Goal: Information Seeking & Learning: Learn about a topic

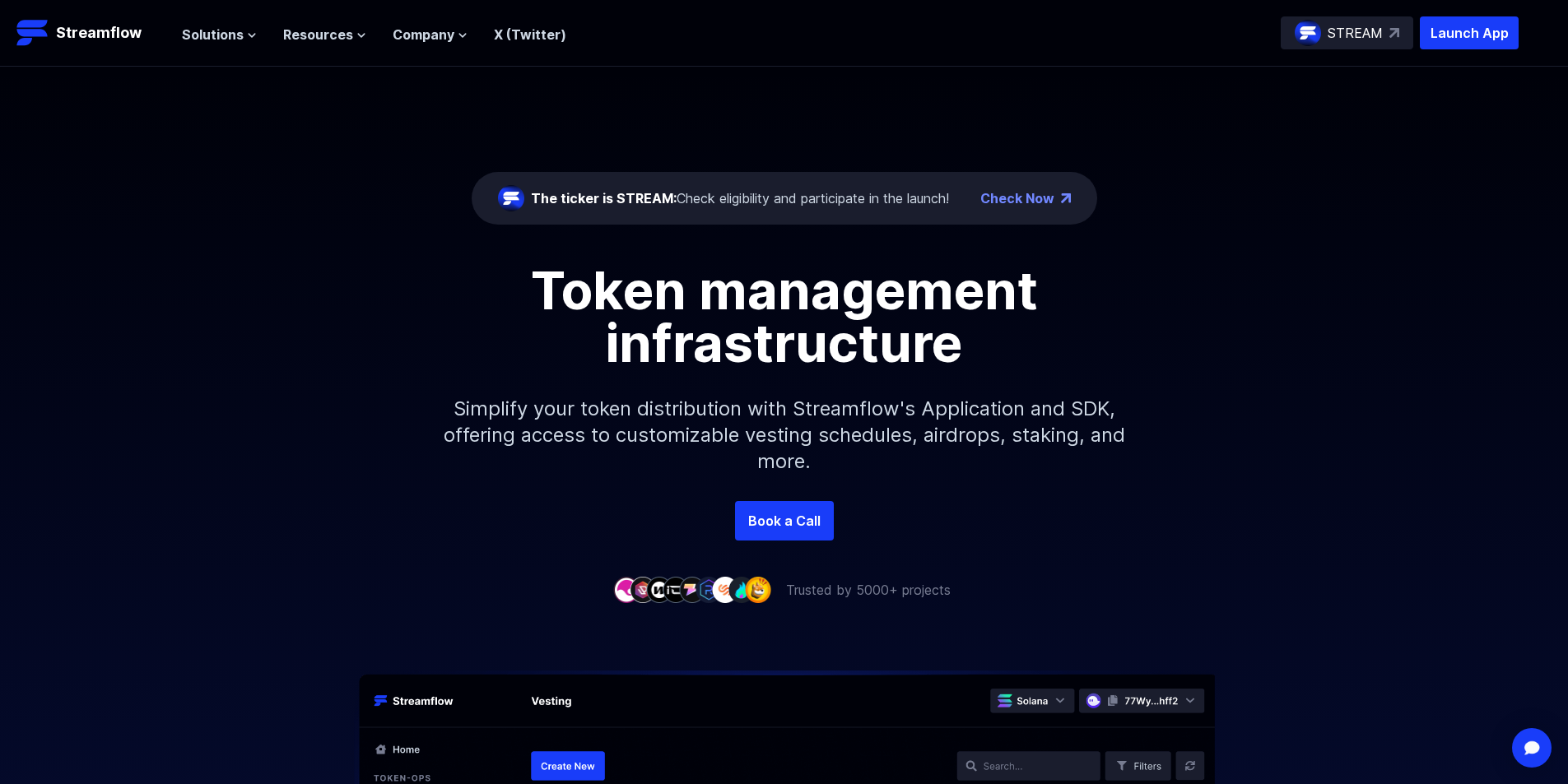
click at [250, 223] on div "The ticker is STREAM: Check eligibility and participate in the launch! Check No…" at bounding box center [784, 284] width 1568 height 434
click at [216, 30] on span "Solutions" at bounding box center [213, 34] width 62 height 20
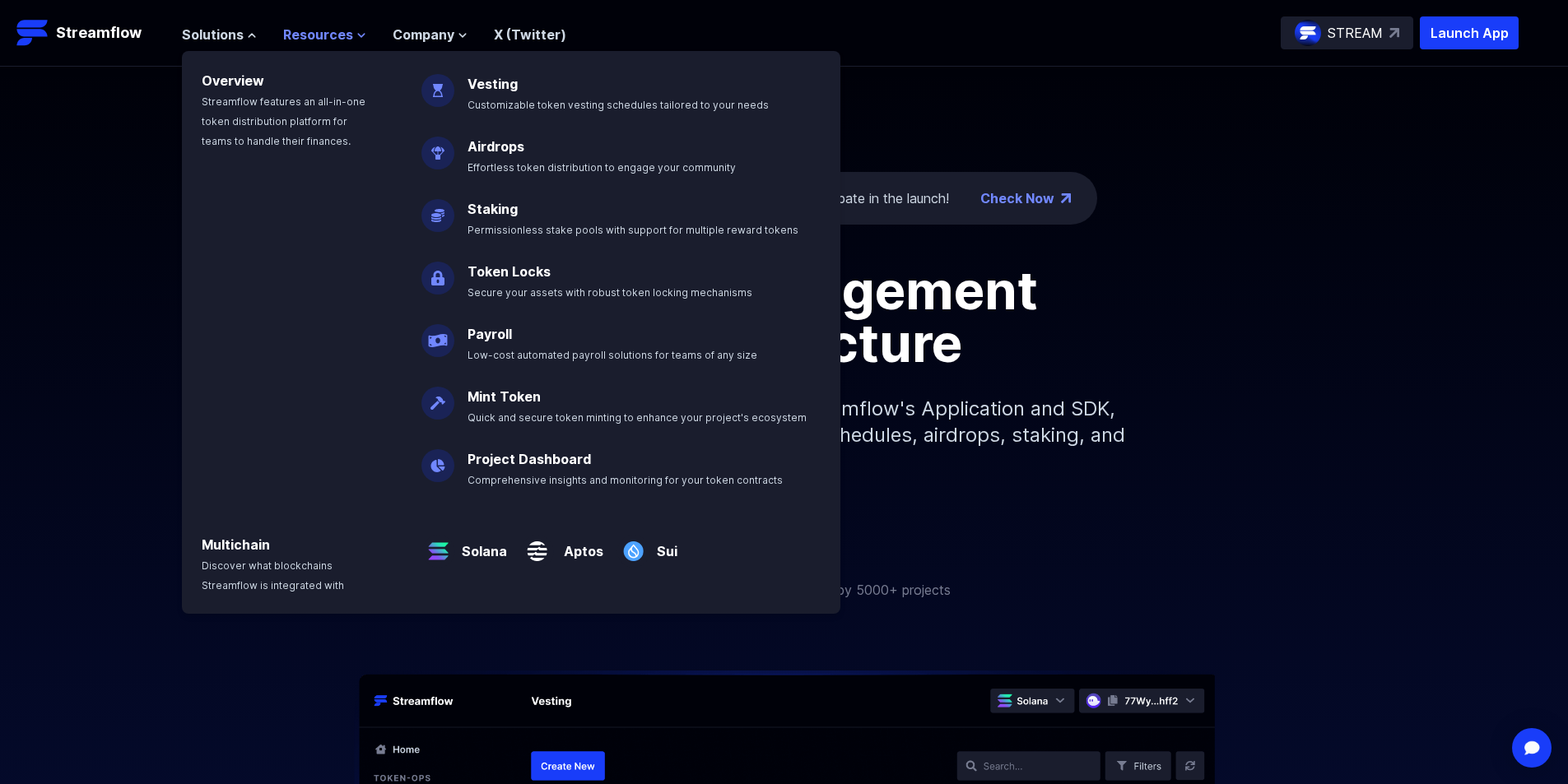
click at [315, 25] on span "Resources" at bounding box center [318, 34] width 70 height 20
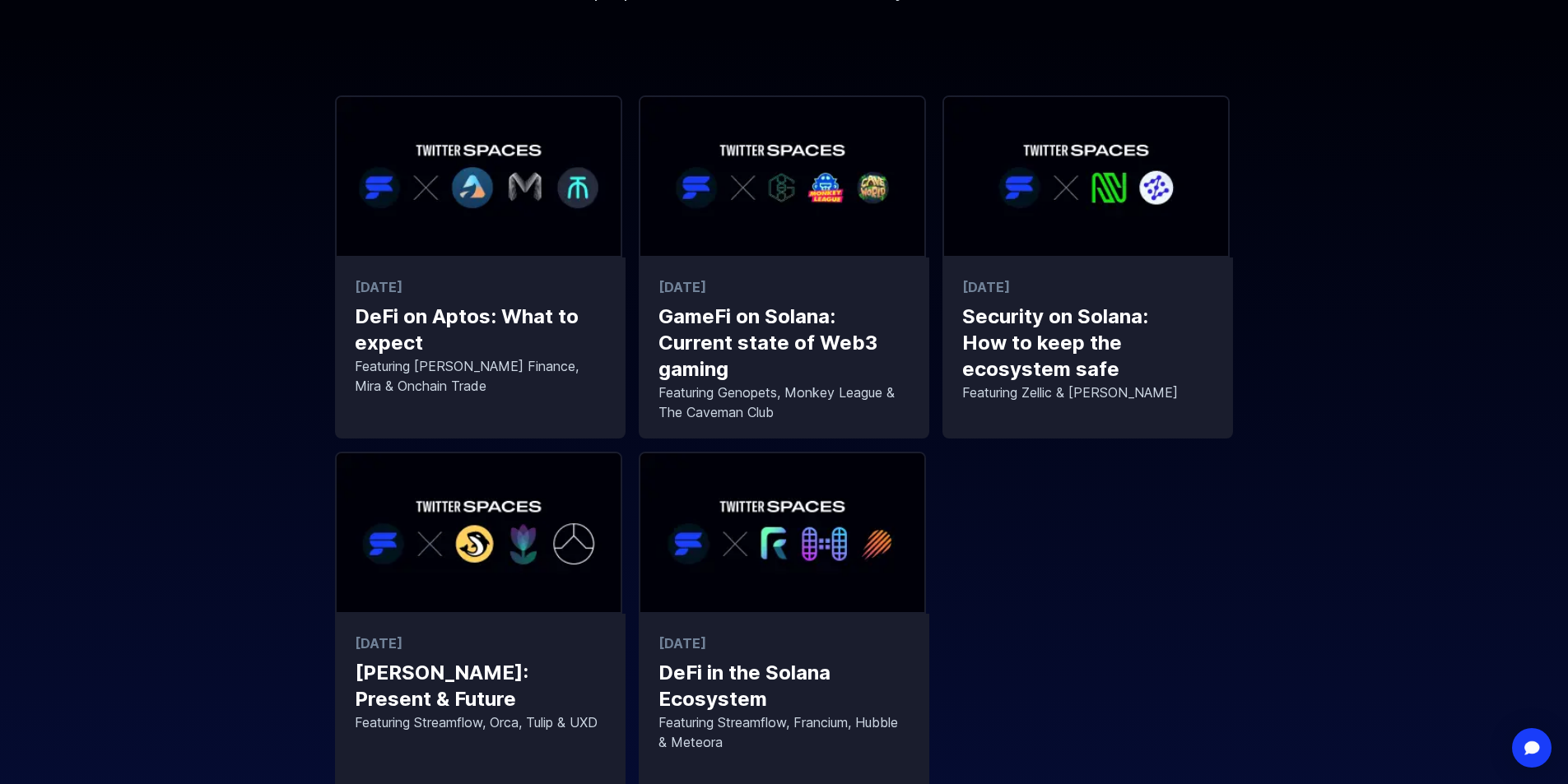
scroll to position [329, 0]
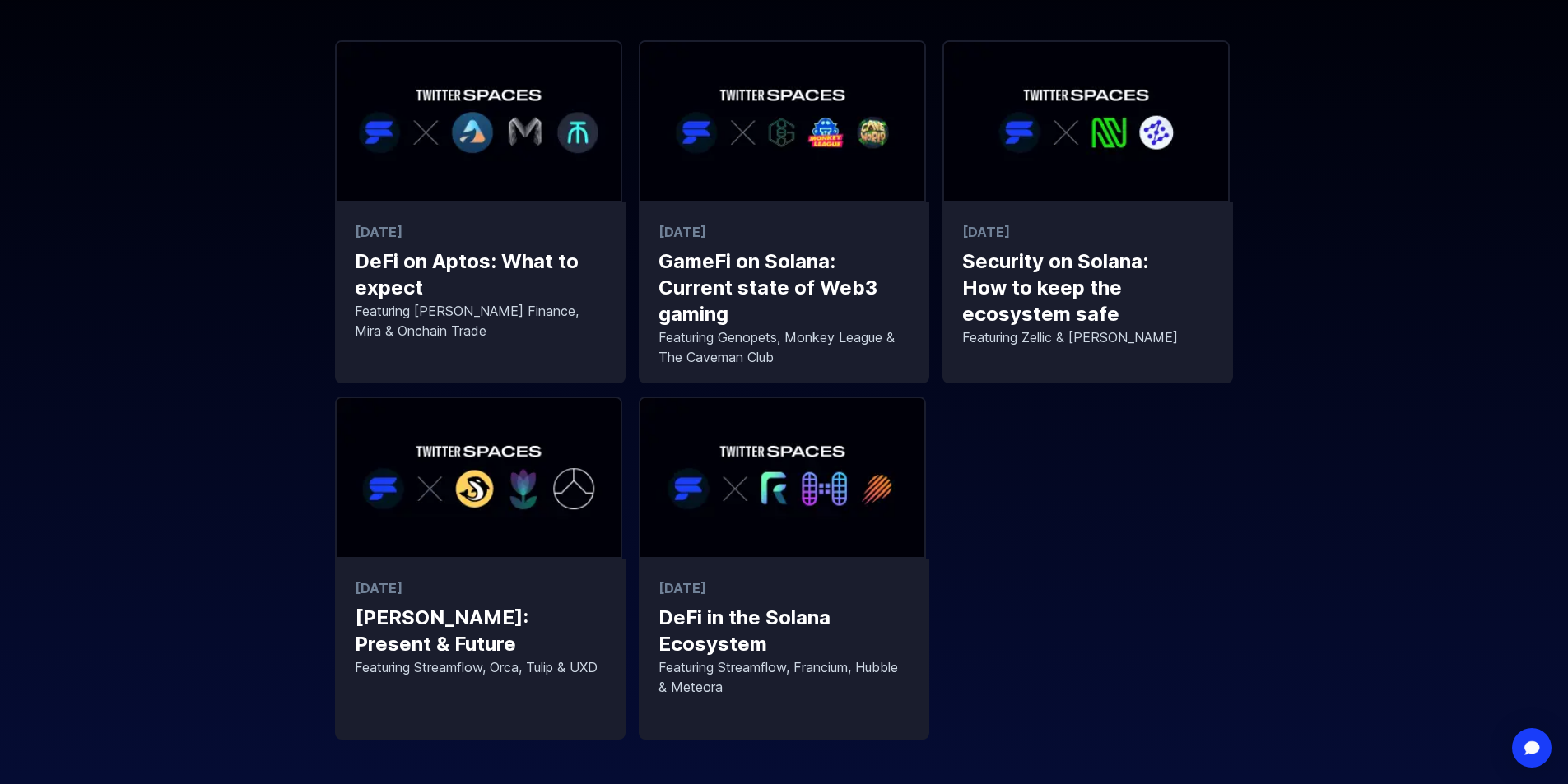
click at [1264, 552] on div "[DATE] DeFi on Aptos: What to expect Featuring [PERSON_NAME] Finance, Mira & On…" at bounding box center [784, 390] width 1568 height 699
drag, startPoint x: 1127, startPoint y: 476, endPoint x: 1305, endPoint y: 562, distance: 197.7
click at [1305, 562] on div "12/04/2023 DeFi on Aptos: What to expect Featuring Abel Finance, Mira & Onchain…" at bounding box center [784, 390] width 1568 height 699
drag, startPoint x: 1257, startPoint y: 558, endPoint x: 1061, endPoint y: 457, distance: 220.5
click at [1078, 464] on div "12/04/2023 DeFi on Aptos: What to expect Featuring Abel Finance, Mira & Onchain…" at bounding box center [784, 390] width 1568 height 699
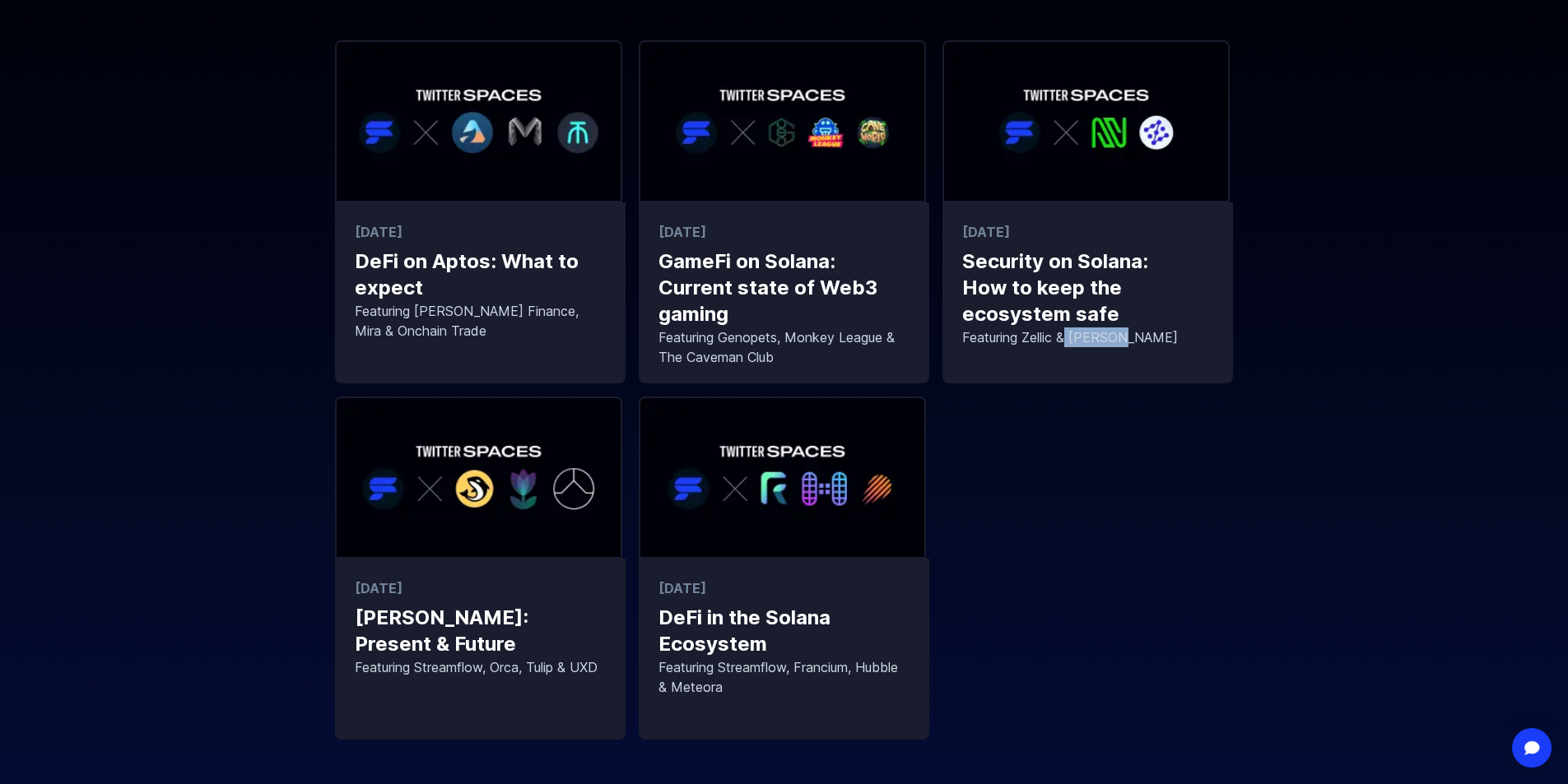
drag, startPoint x: 1061, startPoint y: 457, endPoint x: 1124, endPoint y: 568, distance: 127.6
click at [1124, 568] on div "12/04/2023 DeFi on Aptos: What to expect Featuring Abel Finance, Mira & Onchain…" at bounding box center [784, 390] width 898 height 699
drag, startPoint x: 1058, startPoint y: 481, endPoint x: 1234, endPoint y: 576, distance: 200.0
click at [1138, 534] on div "12/04/2023 DeFi on Aptos: What to expect Featuring Abel Finance, Mira & Onchain…" at bounding box center [784, 390] width 898 height 699
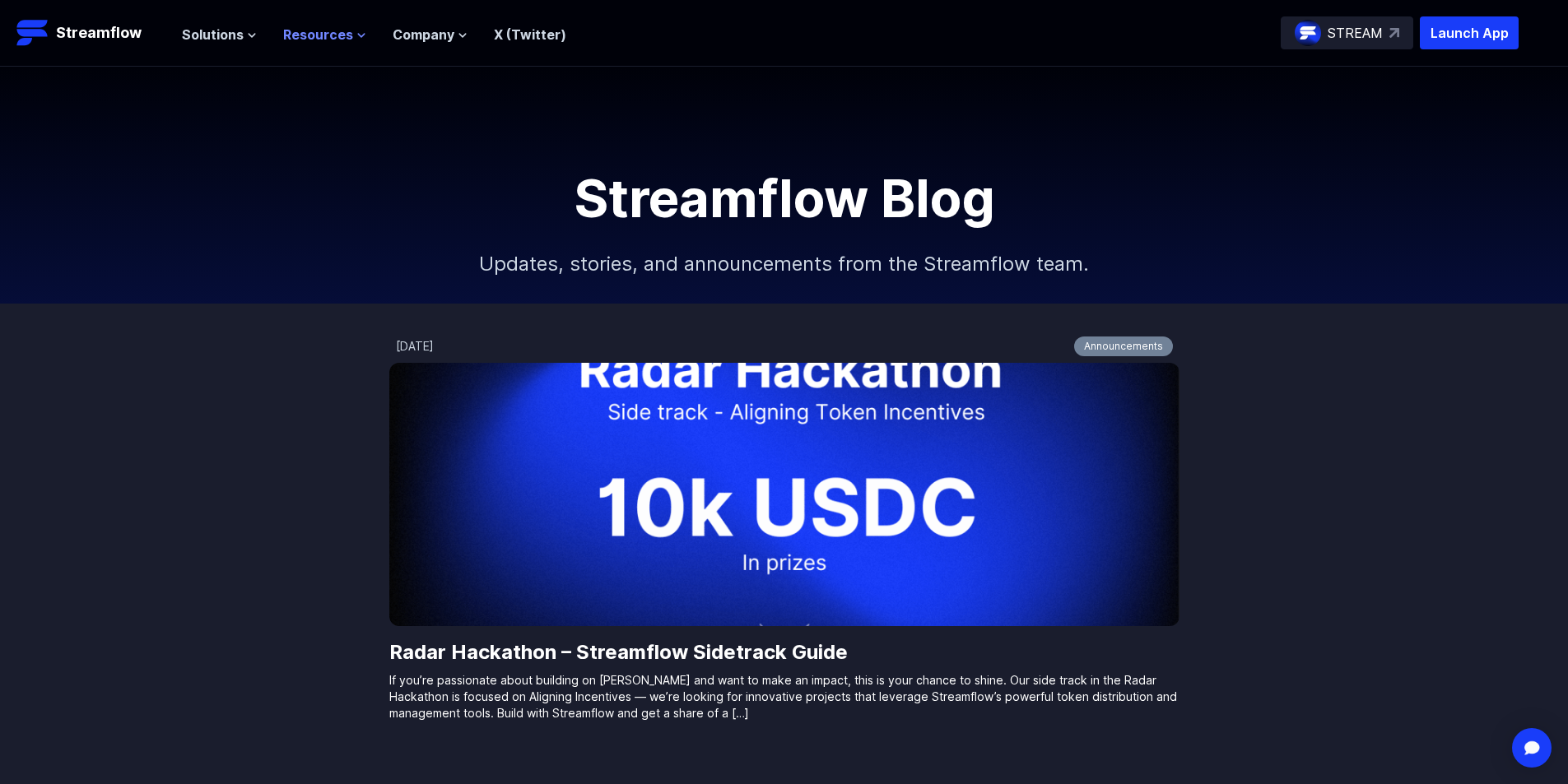
click at [335, 40] on span "Resources" at bounding box center [318, 34] width 70 height 20
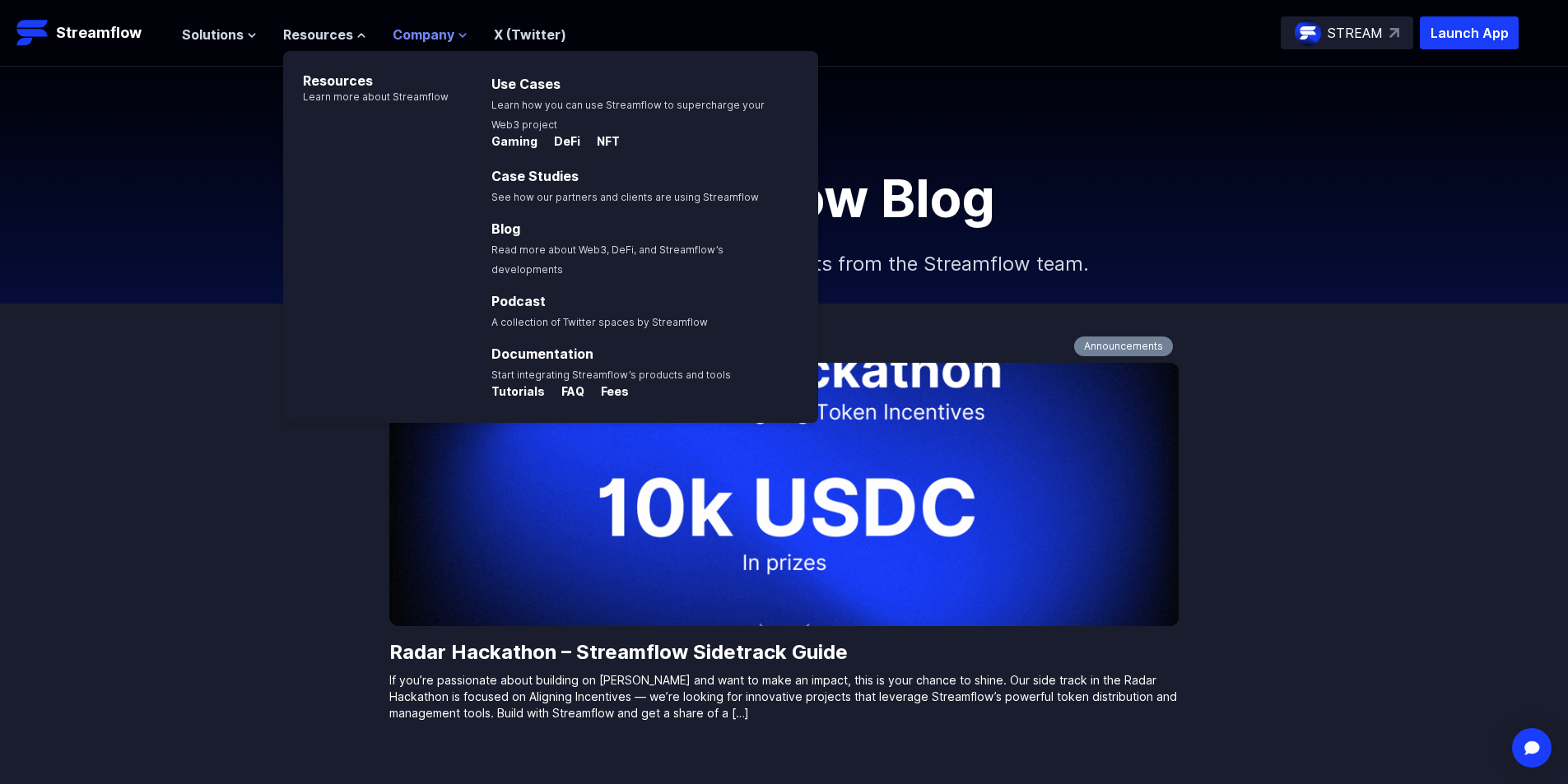
click at [423, 42] on span "Company" at bounding box center [424, 34] width 62 height 20
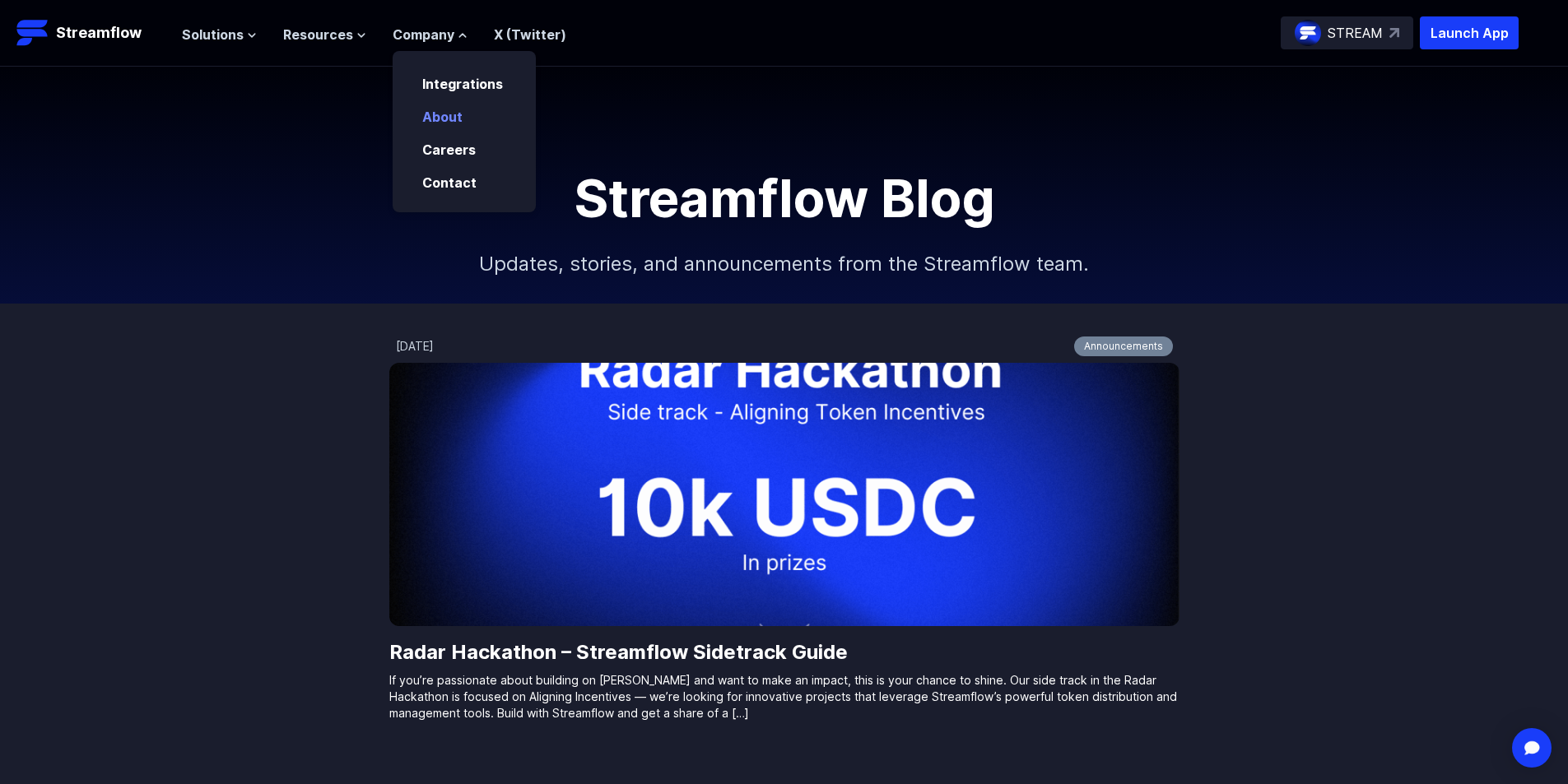
click at [432, 115] on link "About" at bounding box center [442, 117] width 40 height 16
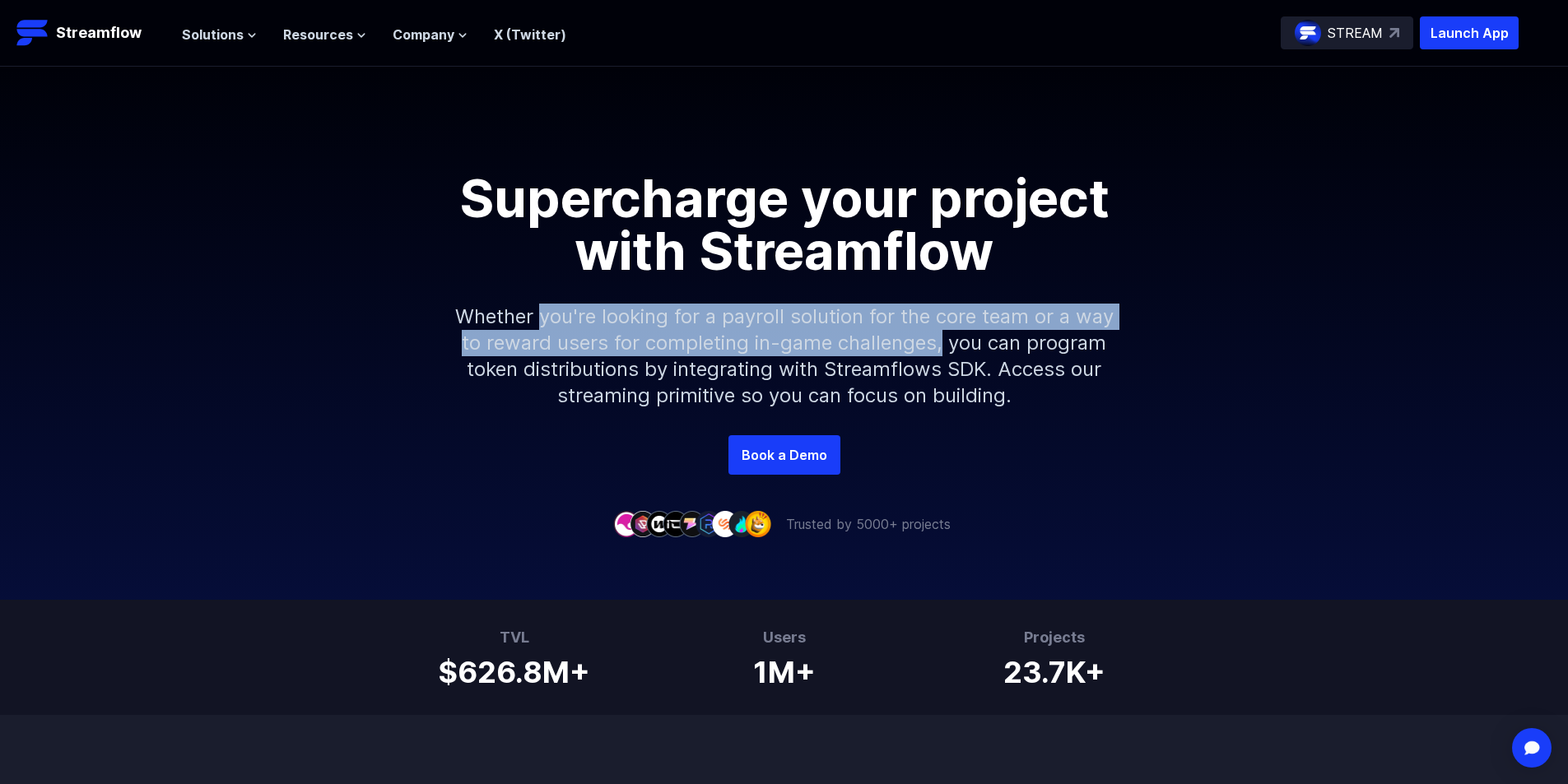
drag, startPoint x: 543, startPoint y: 302, endPoint x: 940, endPoint y: 331, distance: 398.1
click at [940, 331] on p "Whether you're looking for a payroll solution for the core team or a way to rew…" at bounding box center [784, 356] width 708 height 158
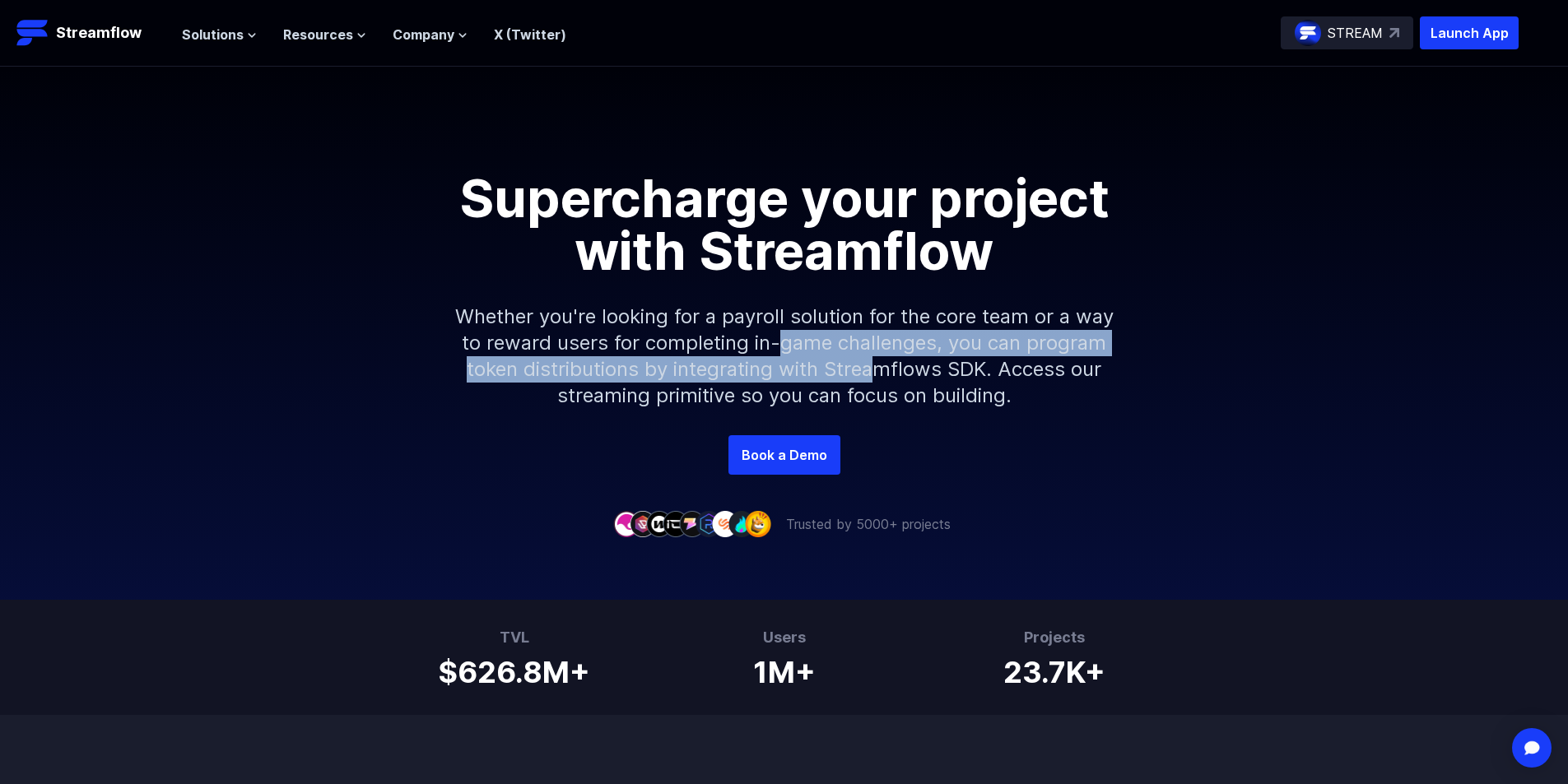
drag, startPoint x: 640, startPoint y: 308, endPoint x: 598, endPoint y: 296, distance: 43.7
click at [604, 298] on p "Whether you're looking for a payroll solution for the core team or a way to rew…" at bounding box center [784, 356] width 708 height 158
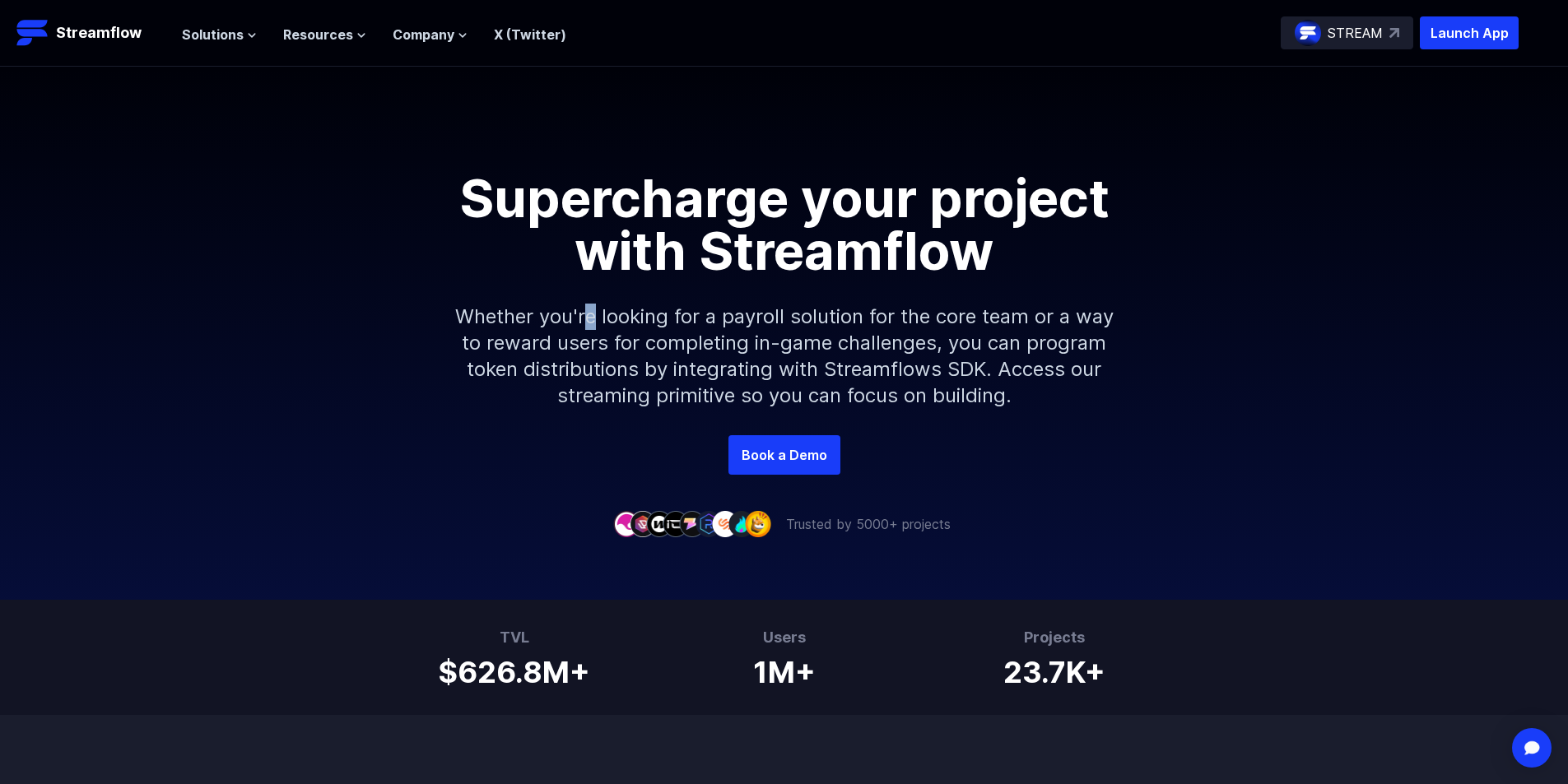
drag, startPoint x: 584, startPoint y: 293, endPoint x: 812, endPoint y: 296, distance: 228.0
click at [627, 287] on p "Whether you're looking for a payroll solution for the core team or a way to rew…" at bounding box center [784, 356] width 708 height 158
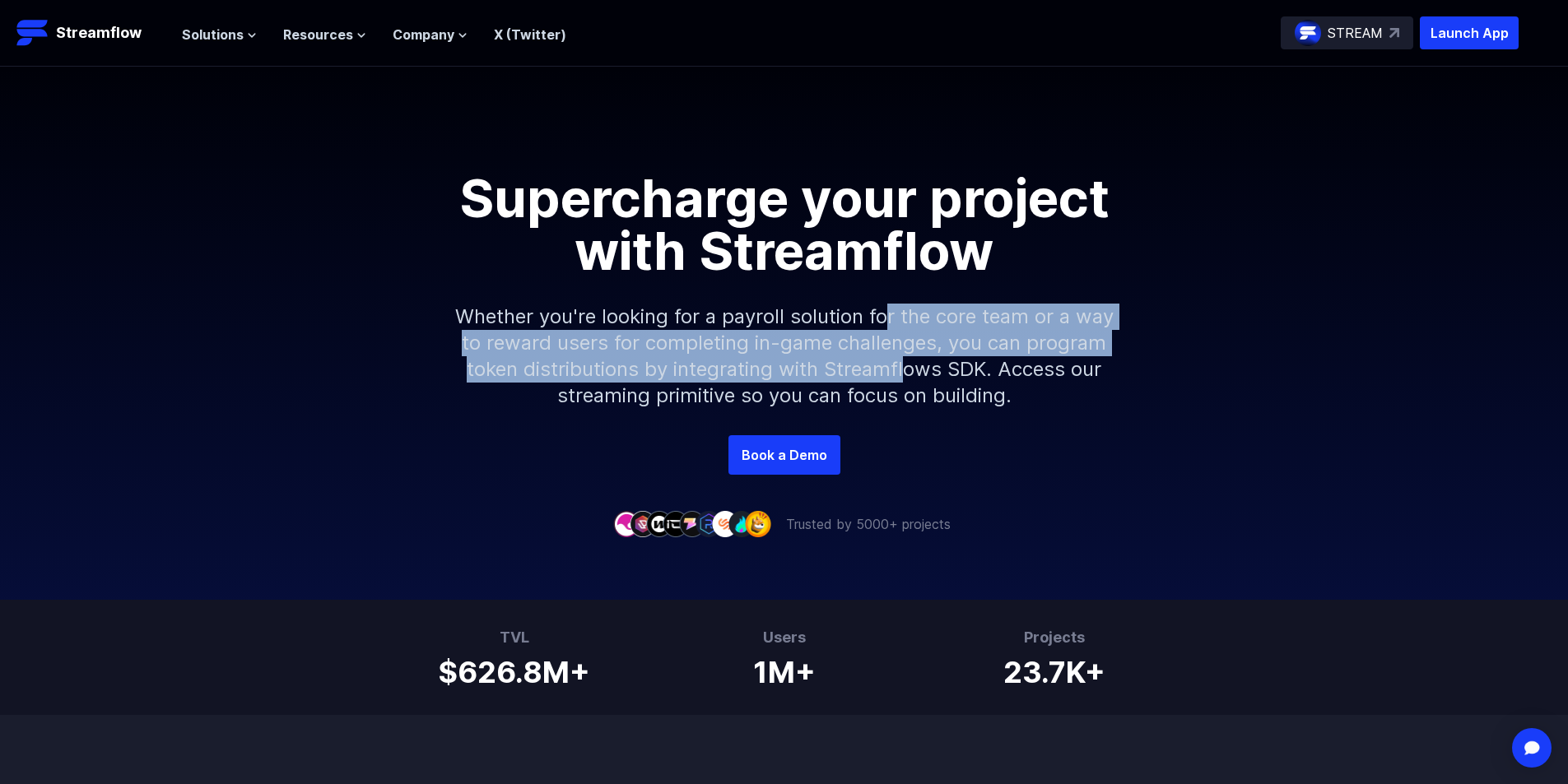
drag, startPoint x: 894, startPoint y: 332, endPoint x: 917, endPoint y: 386, distance: 58.7
click at [915, 374] on p "Whether you're looking for a payroll solution for the core team or a way to rew…" at bounding box center [784, 356] width 708 height 158
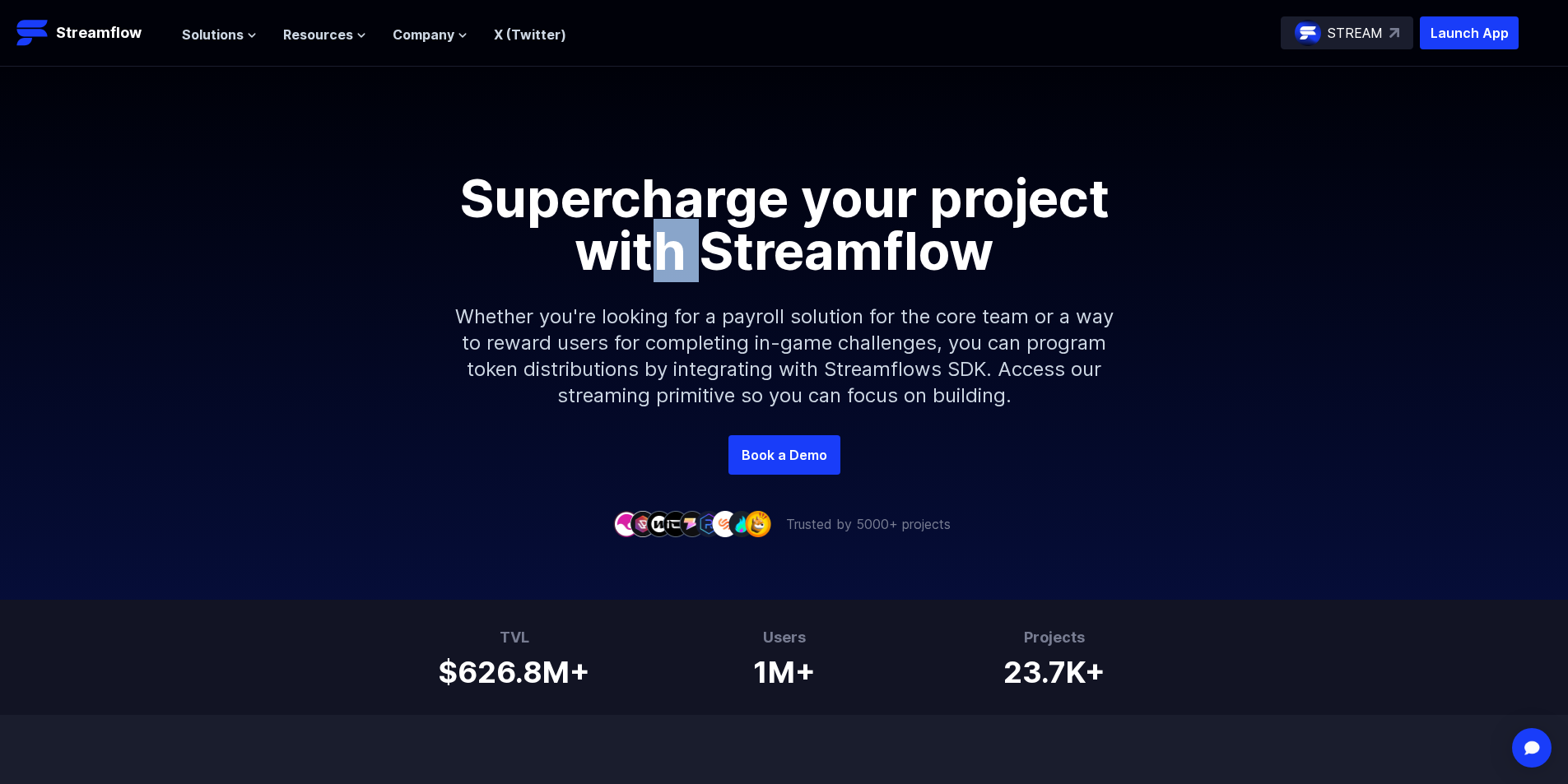
click at [722, 230] on h1 "Supercharge your project with Streamflow" at bounding box center [784, 224] width 741 height 105
click at [856, 181] on h1 "Supercharge your project with Streamflow" at bounding box center [784, 224] width 741 height 105
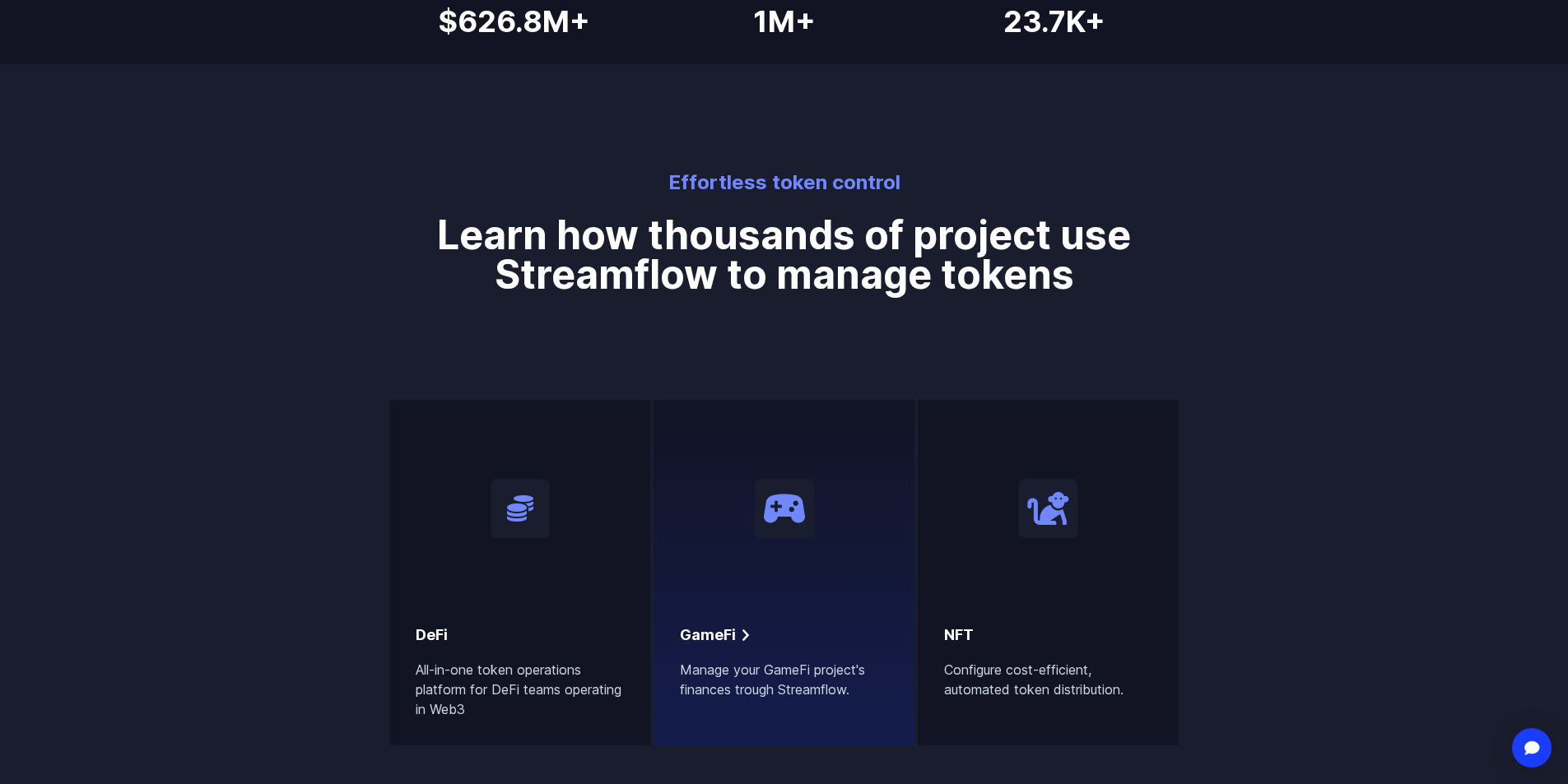
scroll to position [411, 0]
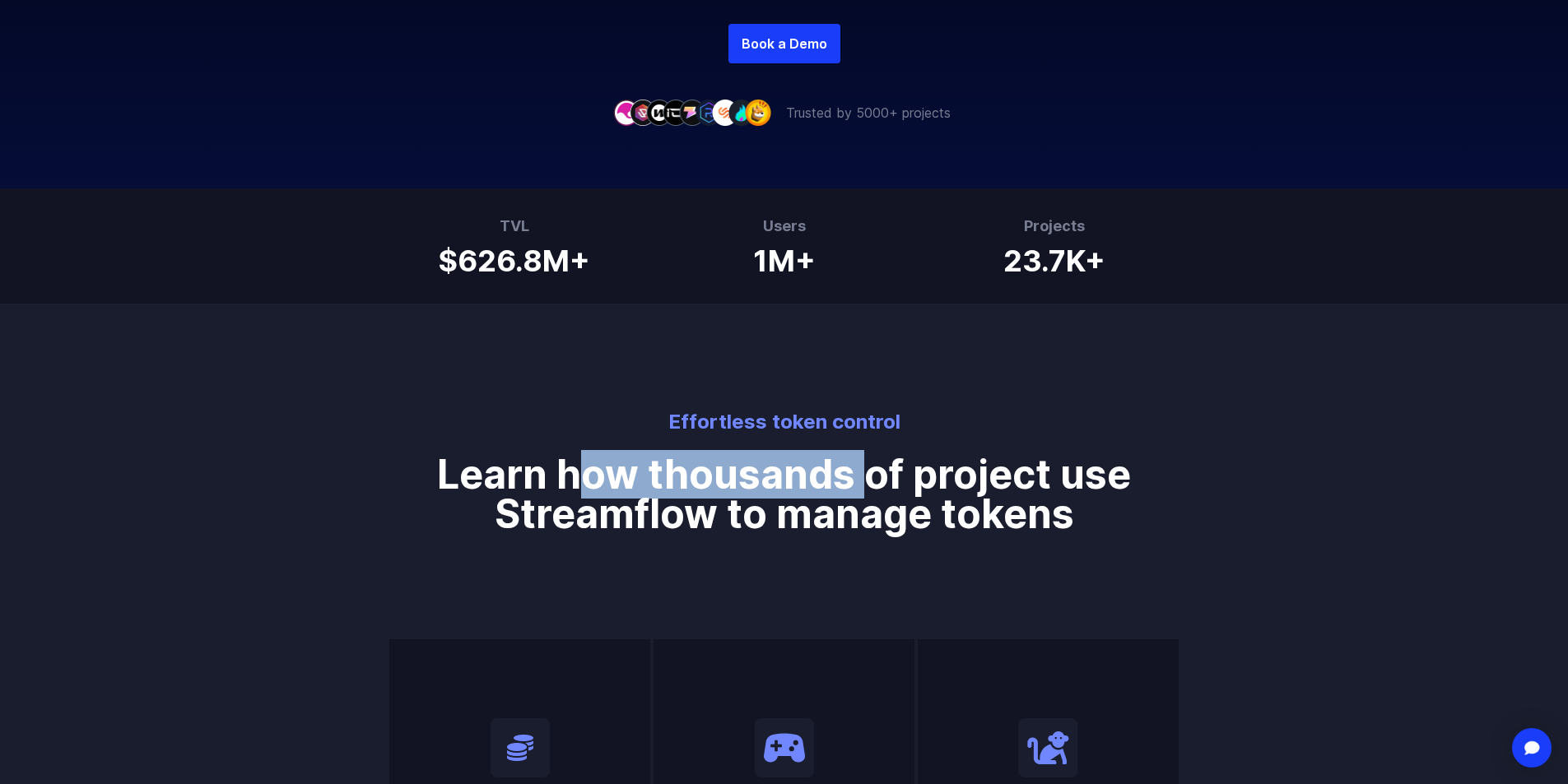
drag, startPoint x: 574, startPoint y: 453, endPoint x: 929, endPoint y: 468, distance: 355.3
click at [902, 466] on h1 "Learn how thousands of project use Streamflow to manage tokens" at bounding box center [784, 484] width 796 height 99
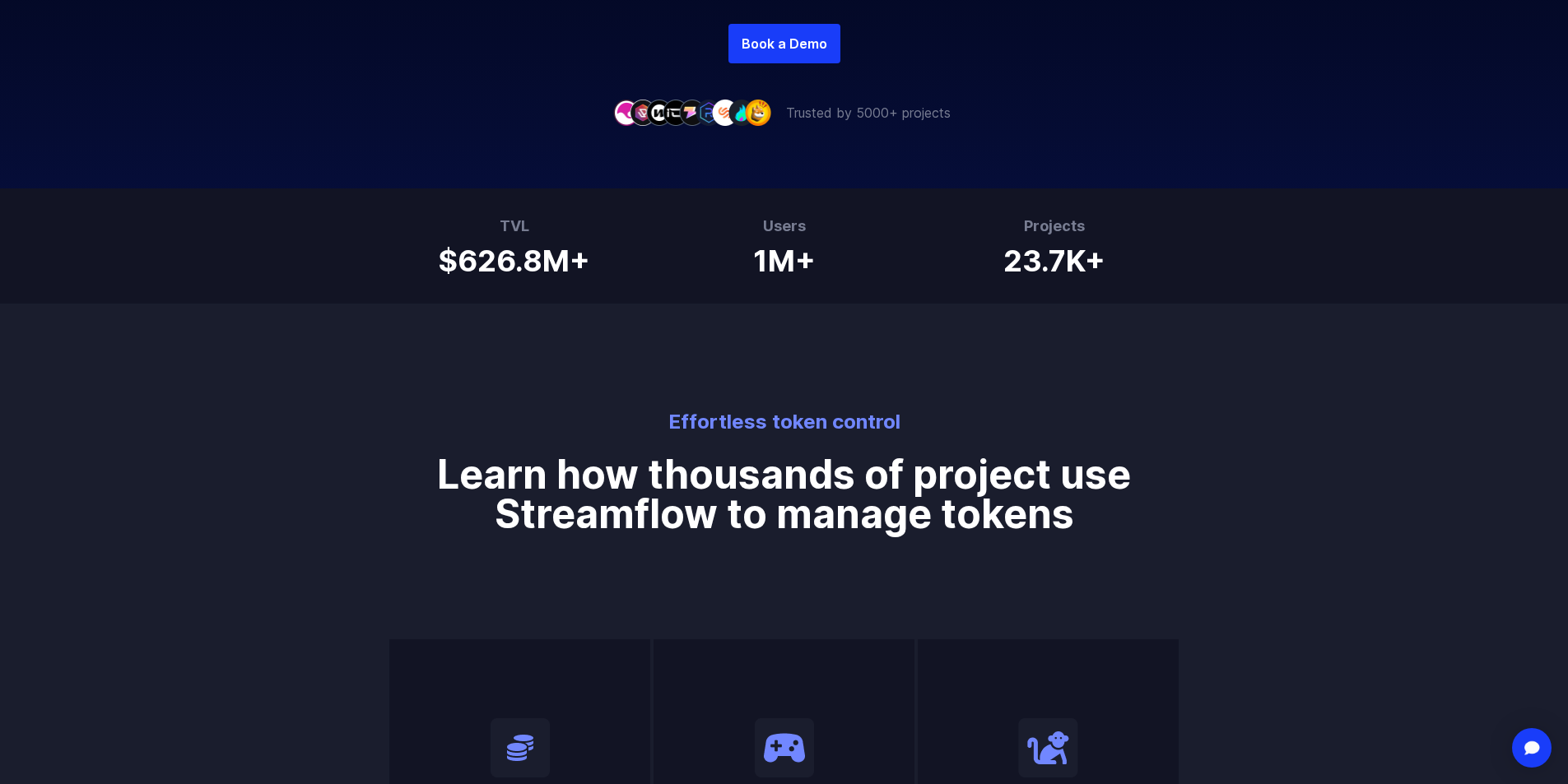
drag, startPoint x: 948, startPoint y: 481, endPoint x: 880, endPoint y: 499, distance: 70.3
click at [934, 488] on h1 "Learn how thousands of project use Streamflow to manage tokens" at bounding box center [784, 484] width 796 height 99
drag, startPoint x: 738, startPoint y: 511, endPoint x: 625, endPoint y: 515, distance: 113.1
click at [684, 515] on h1 "Learn how thousands of project use Streamflow to manage tokens" at bounding box center [784, 484] width 796 height 99
click at [622, 515] on h1 "Learn how thousands of project use Streamflow to manage tokens" at bounding box center [784, 484] width 796 height 99
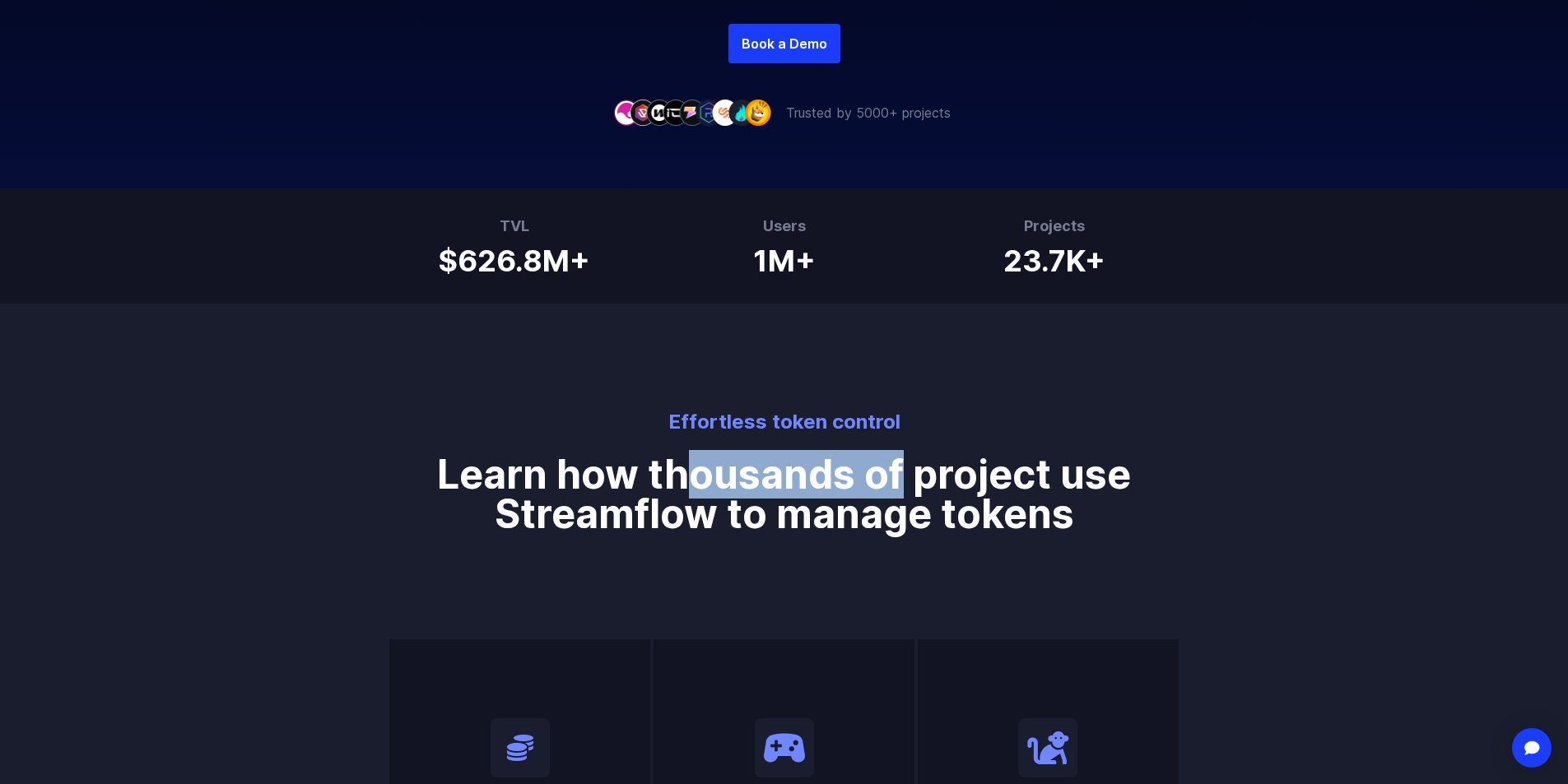
click at [956, 459] on h1 "Learn how thousands of project use Streamflow to manage tokens" at bounding box center [784, 484] width 796 height 99
drag, startPoint x: 993, startPoint y: 452, endPoint x: 971, endPoint y: 456, distance: 22.4
click at [976, 455] on h1 "Learn how thousands of project use Streamflow to manage tokens" at bounding box center [784, 484] width 796 height 99
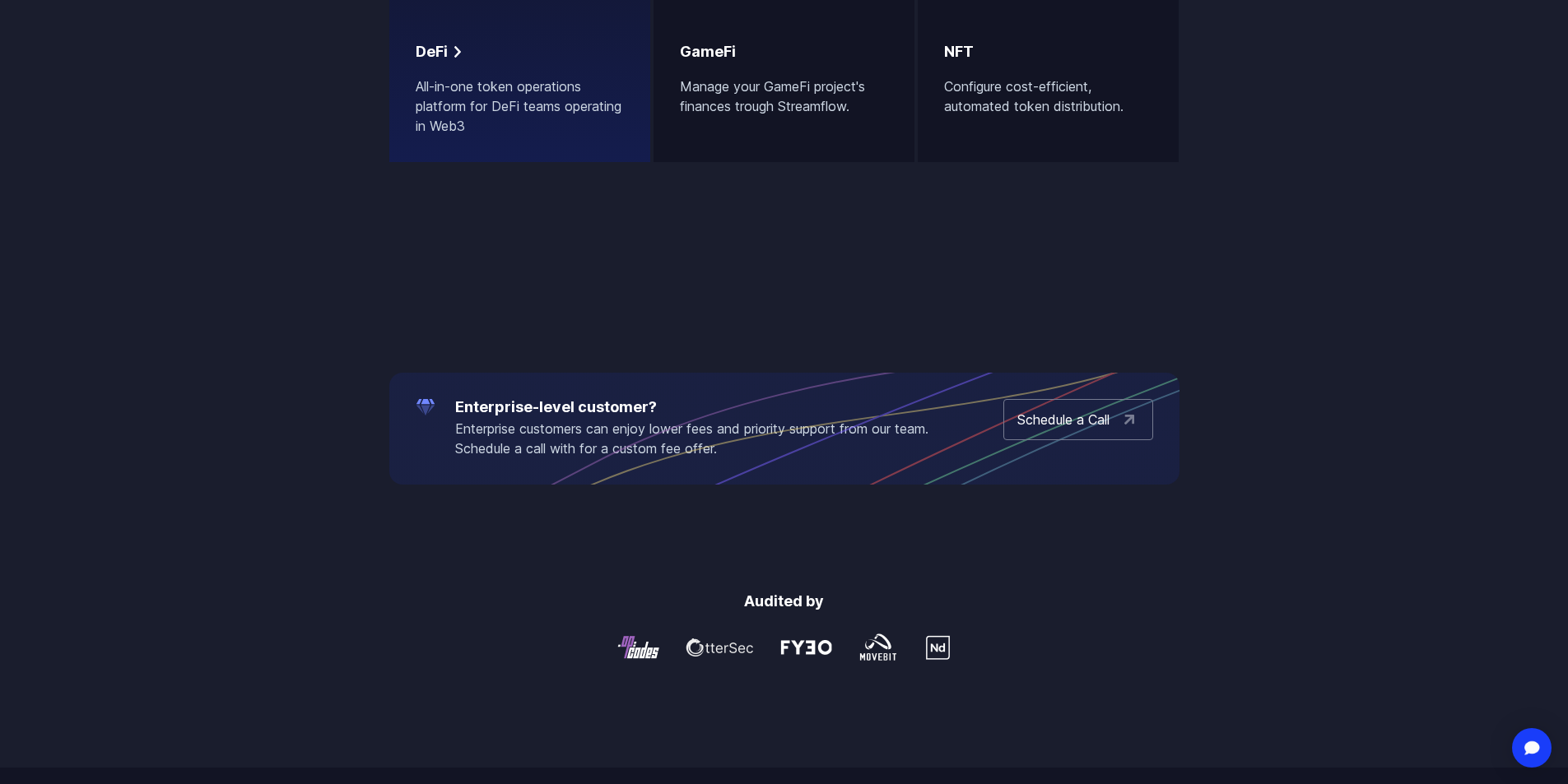
scroll to position [987, 0]
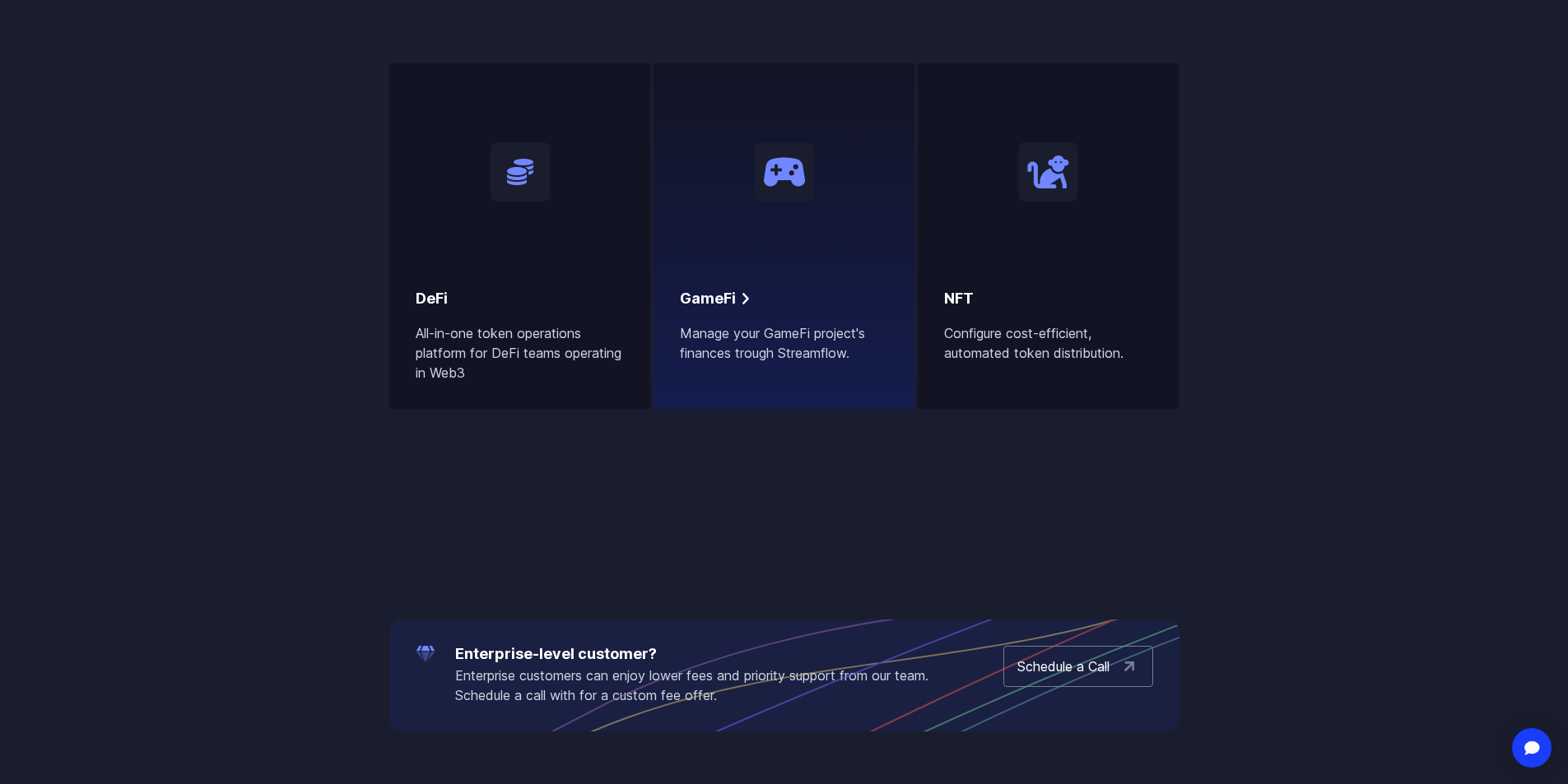
click at [724, 298] on h2 "GameFi" at bounding box center [707, 298] width 56 height 23
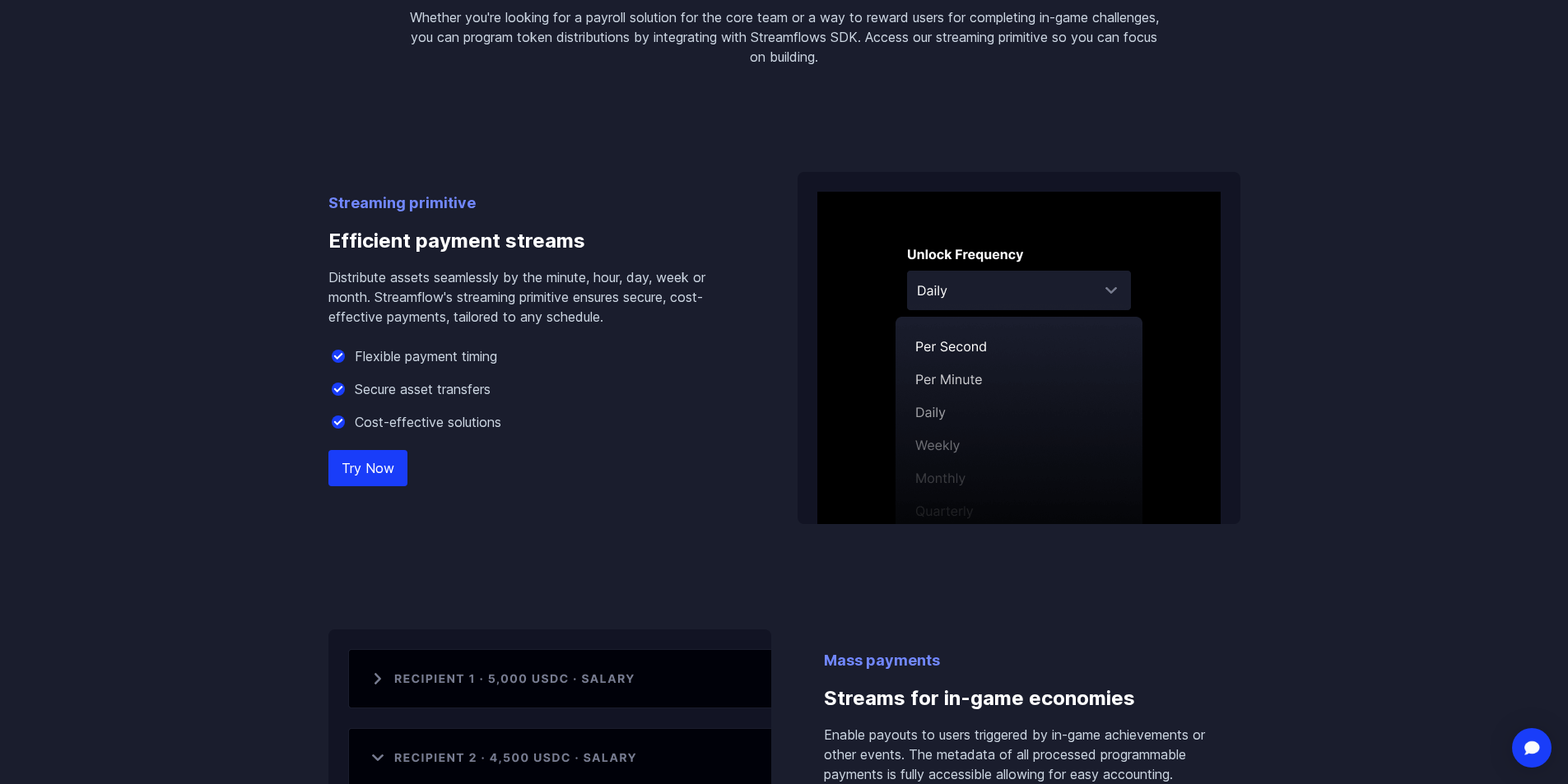
scroll to position [823, 0]
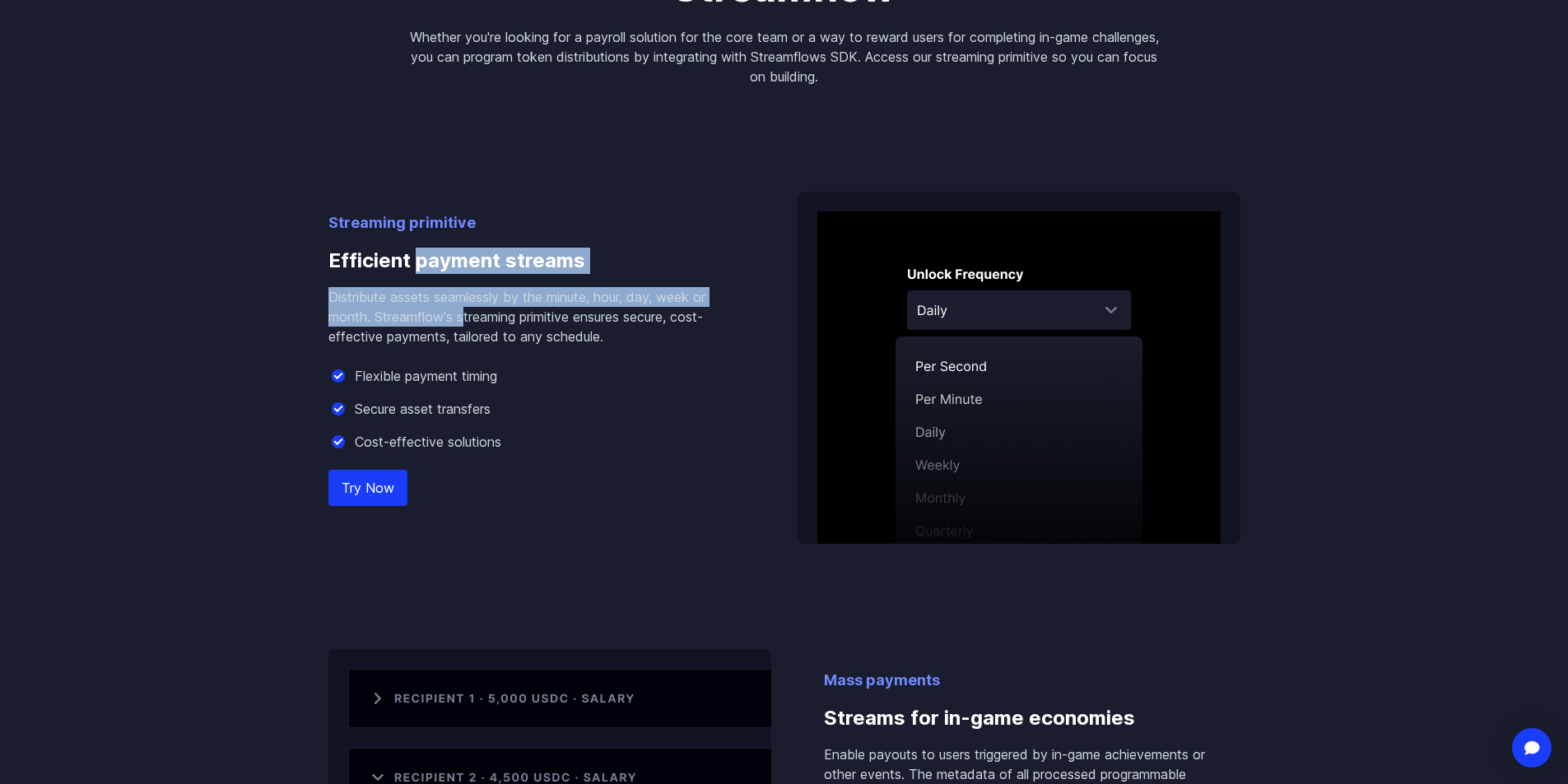
drag, startPoint x: 439, startPoint y: 312, endPoint x: 485, endPoint y: 323, distance: 47.3
click at [478, 322] on div "Streaming primitive Efficient payment streams Distribute assets seamlessly by t…" at bounding box center [537, 378] width 417 height 332
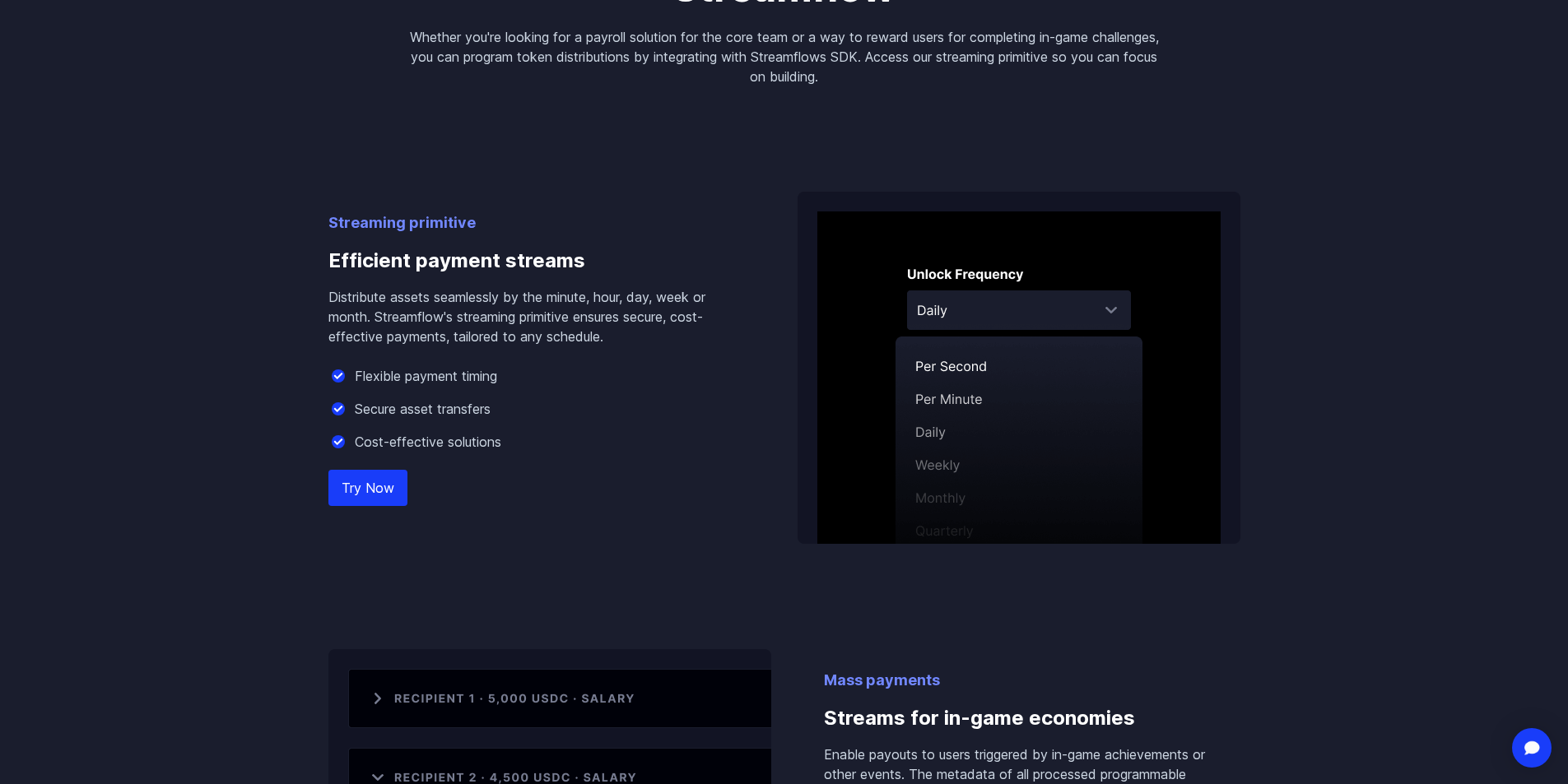
click at [523, 326] on p "Distribute assets seamlessly by the minute, hour, day, week or month. Streamflo…" at bounding box center [537, 316] width 417 height 59
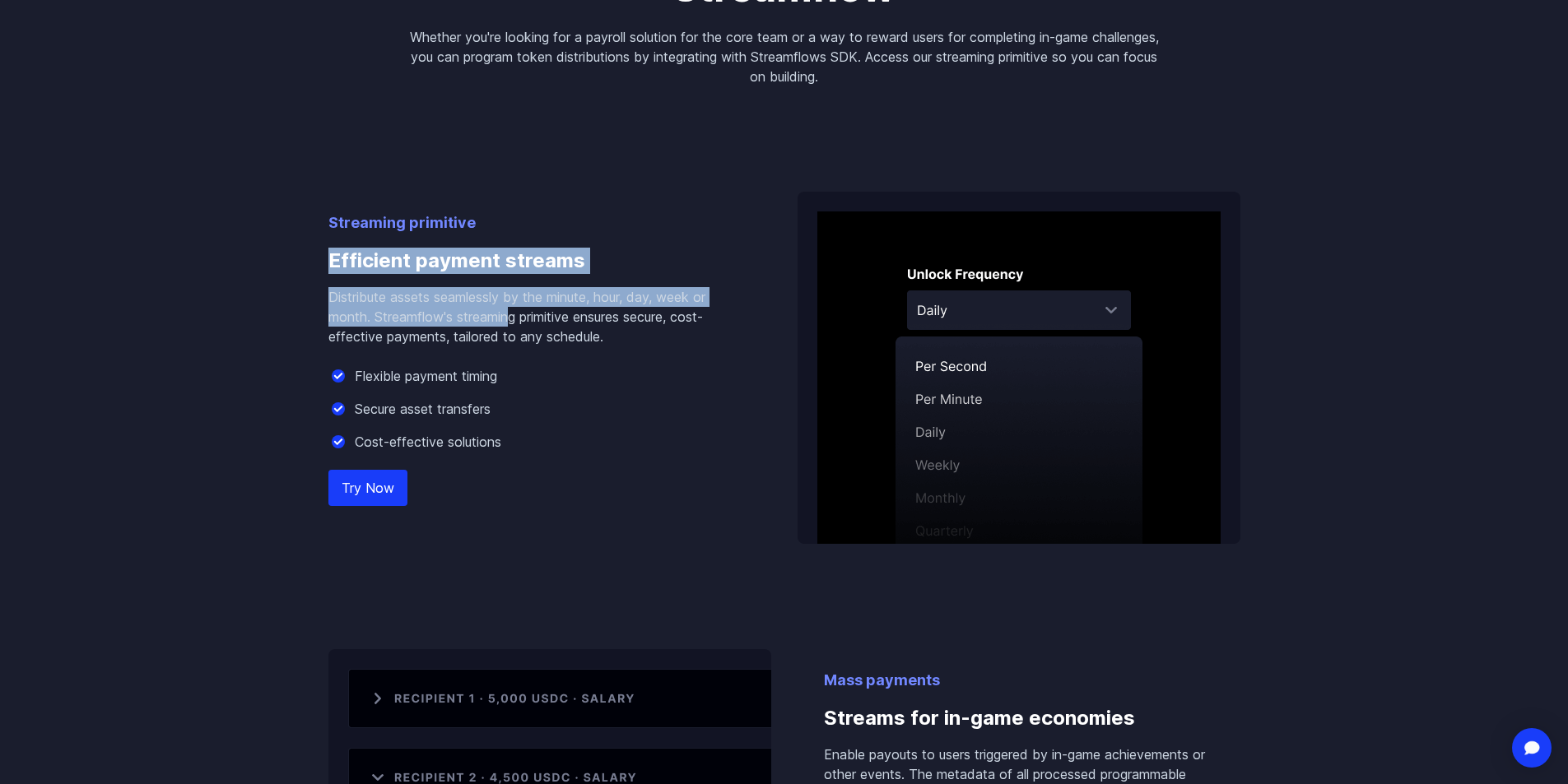
drag, startPoint x: 350, startPoint y: 257, endPoint x: 321, endPoint y: 245, distance: 31.4
click at [321, 245] on div "Streaming primitive Efficient payment streams Distribute assets seamlessly by t…" at bounding box center [784, 543] width 938 height 914
click at [327, 248] on div "Streaming primitive Efficient payment streams Distribute assets seamlessly by t…" at bounding box center [784, 543] width 938 height 914
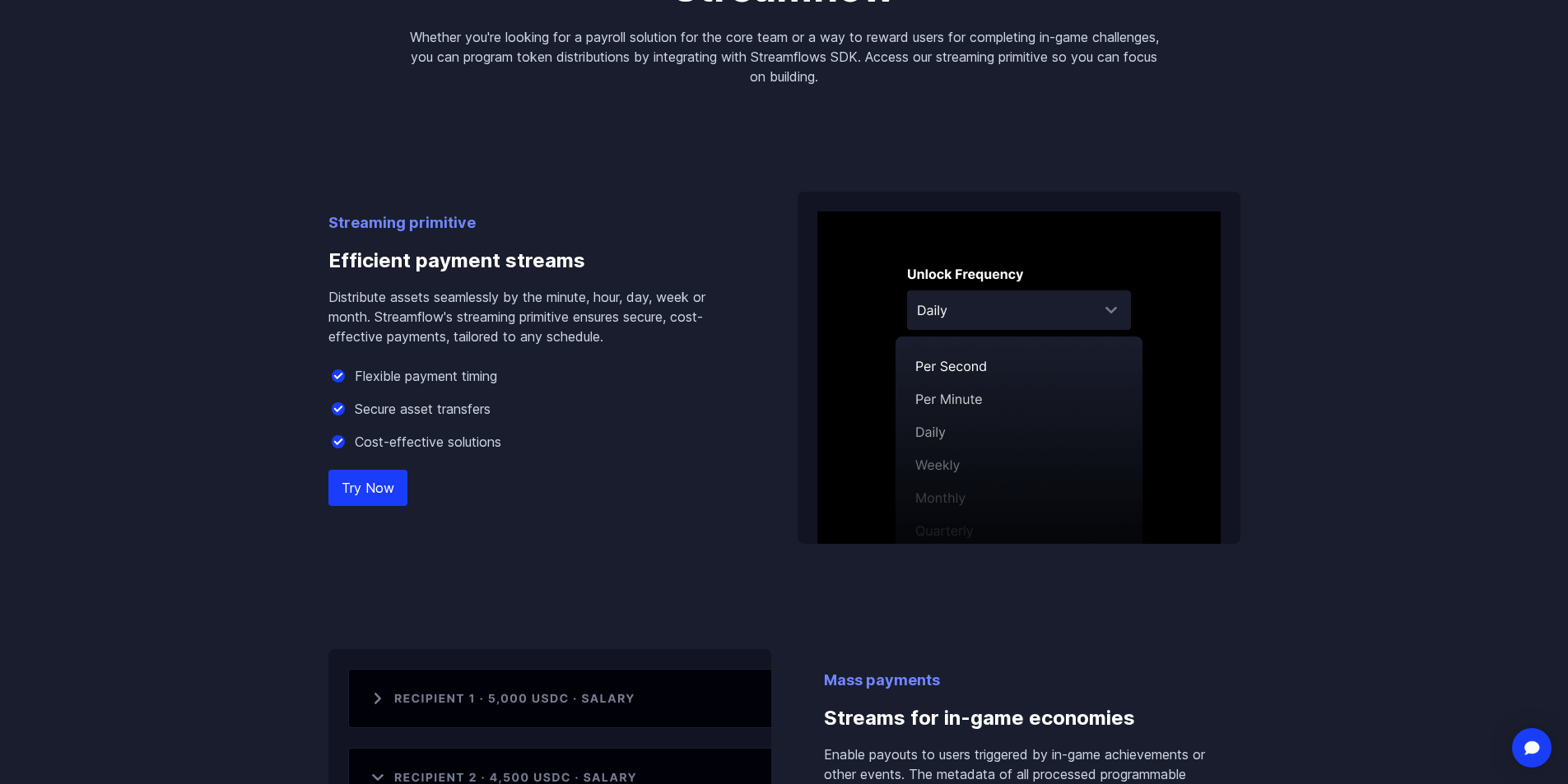
click at [463, 332] on p "Distribute assets seamlessly by the minute, hour, day, week or month. Streamflo…" at bounding box center [537, 316] width 417 height 59
drag, startPoint x: 505, startPoint y: 330, endPoint x: 518, endPoint y: 320, distance: 16.4
click at [505, 329] on p "Distribute assets seamlessly by the minute, hour, day, week or month. Streamflo…" at bounding box center [537, 316] width 417 height 59
click at [561, 305] on p "Distribute assets seamlessly by the minute, hour, day, week or month. Streamflo…" at bounding box center [537, 316] width 417 height 59
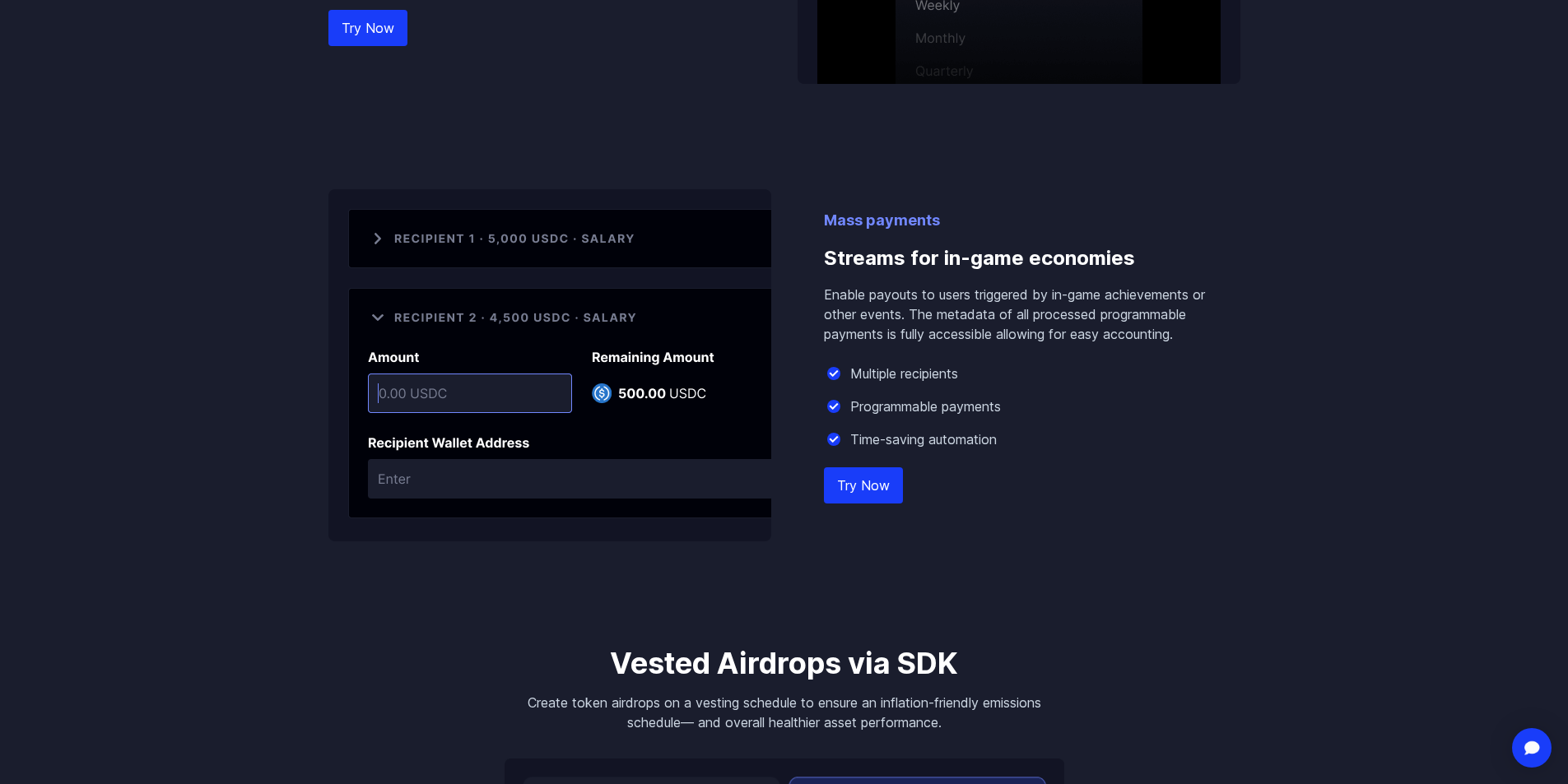
scroll to position [1398, 0]
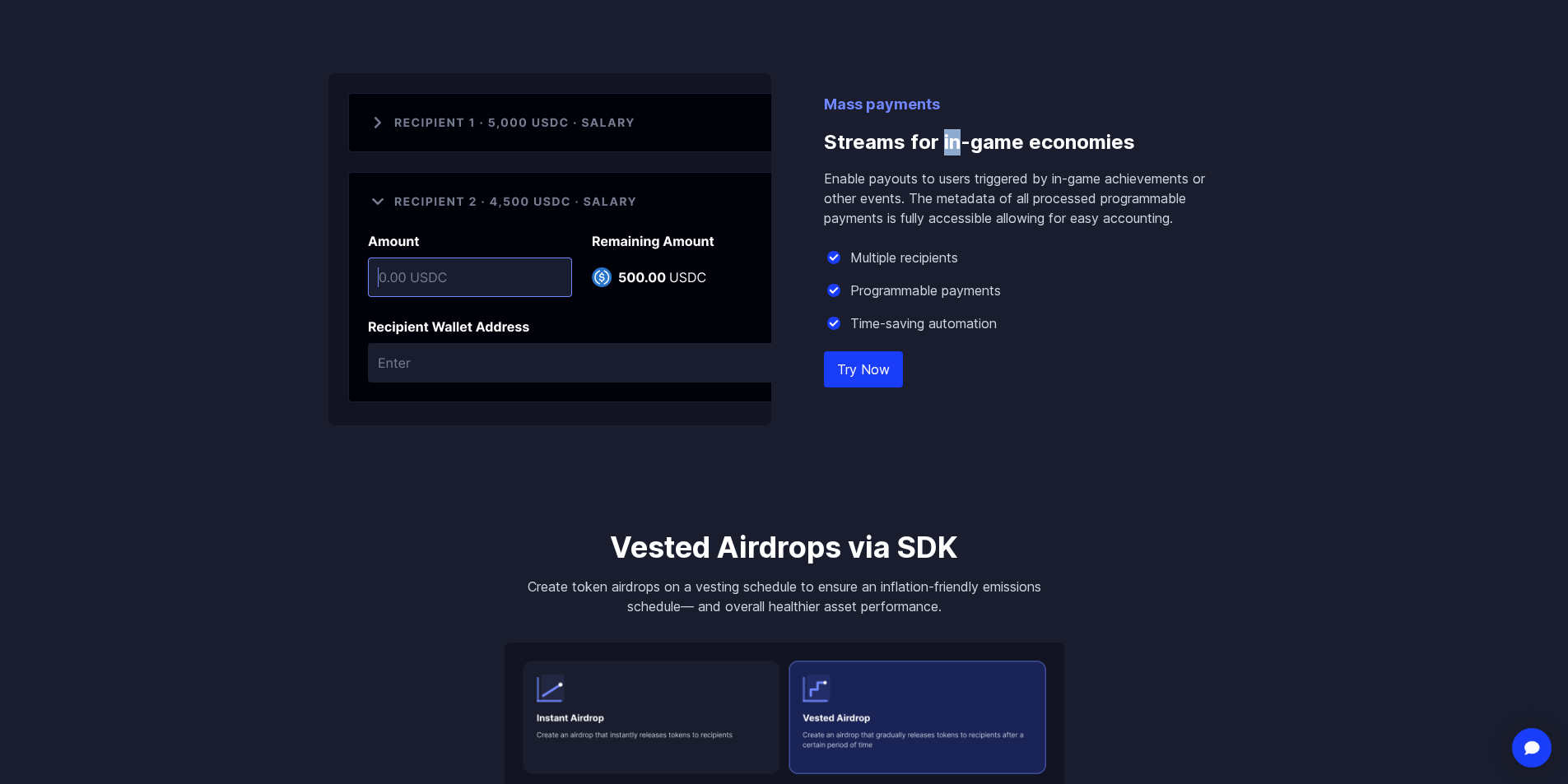
drag, startPoint x: 939, startPoint y: 147, endPoint x: 1229, endPoint y: 191, distance: 293.3
click at [1124, 189] on div "Mass payments Streams for in-game economies Enable payouts to users triggered b…" at bounding box center [1032, 259] width 417 height 332
click at [1037, 195] on div "Mass payments Streams for in-game economies Enable payouts to users triggered b…" at bounding box center [1032, 259] width 417 height 332
drag, startPoint x: 1091, startPoint y: 205, endPoint x: 1030, endPoint y: 192, distance: 62.4
click at [1056, 195] on p "Enable payouts to users triggered by in-game achievements or other events. The …" at bounding box center [1032, 198] width 417 height 59
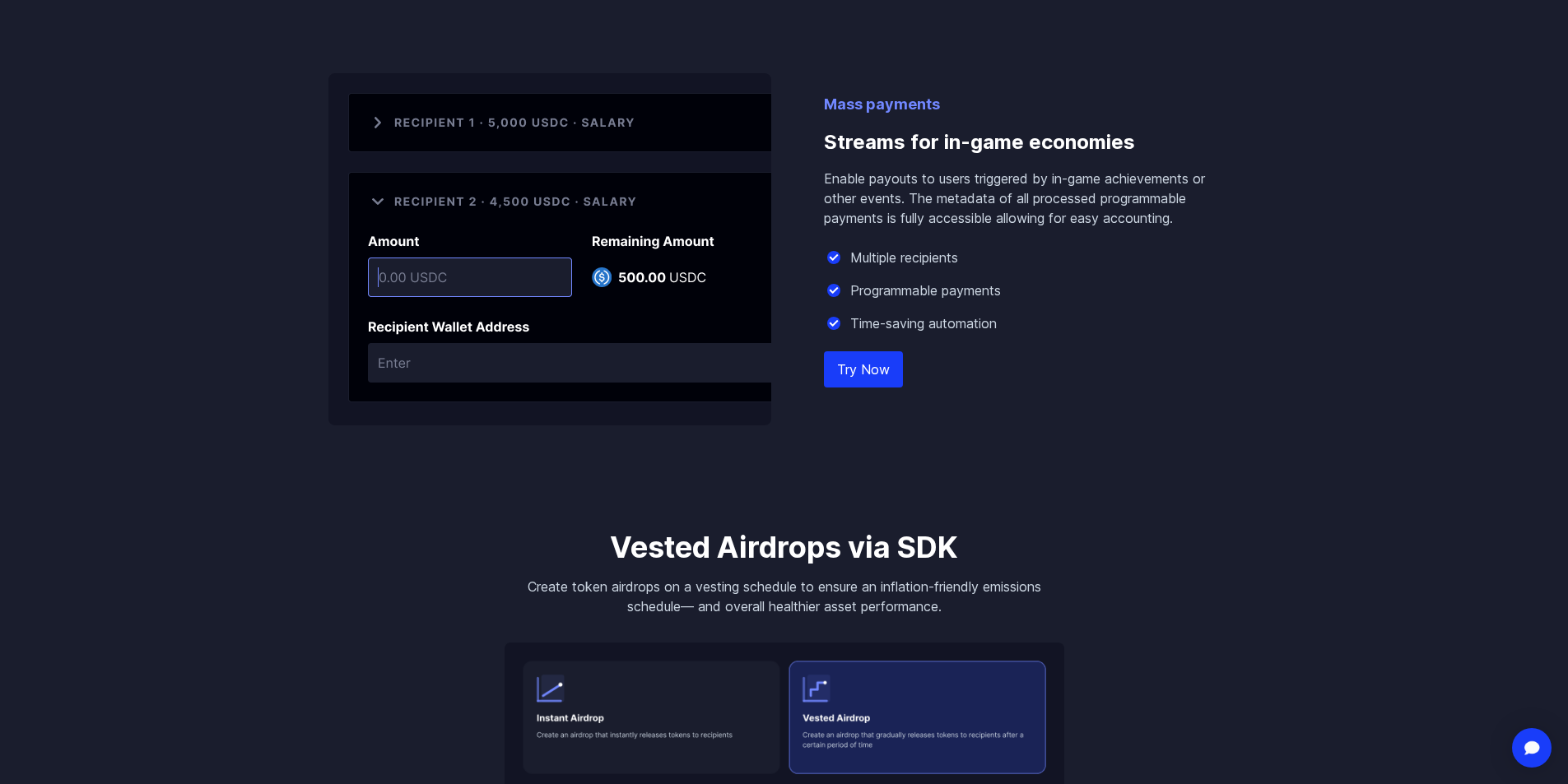
click at [979, 175] on p "Enable payouts to users triggered by in-game achievements or other events. The …" at bounding box center [1032, 198] width 417 height 59
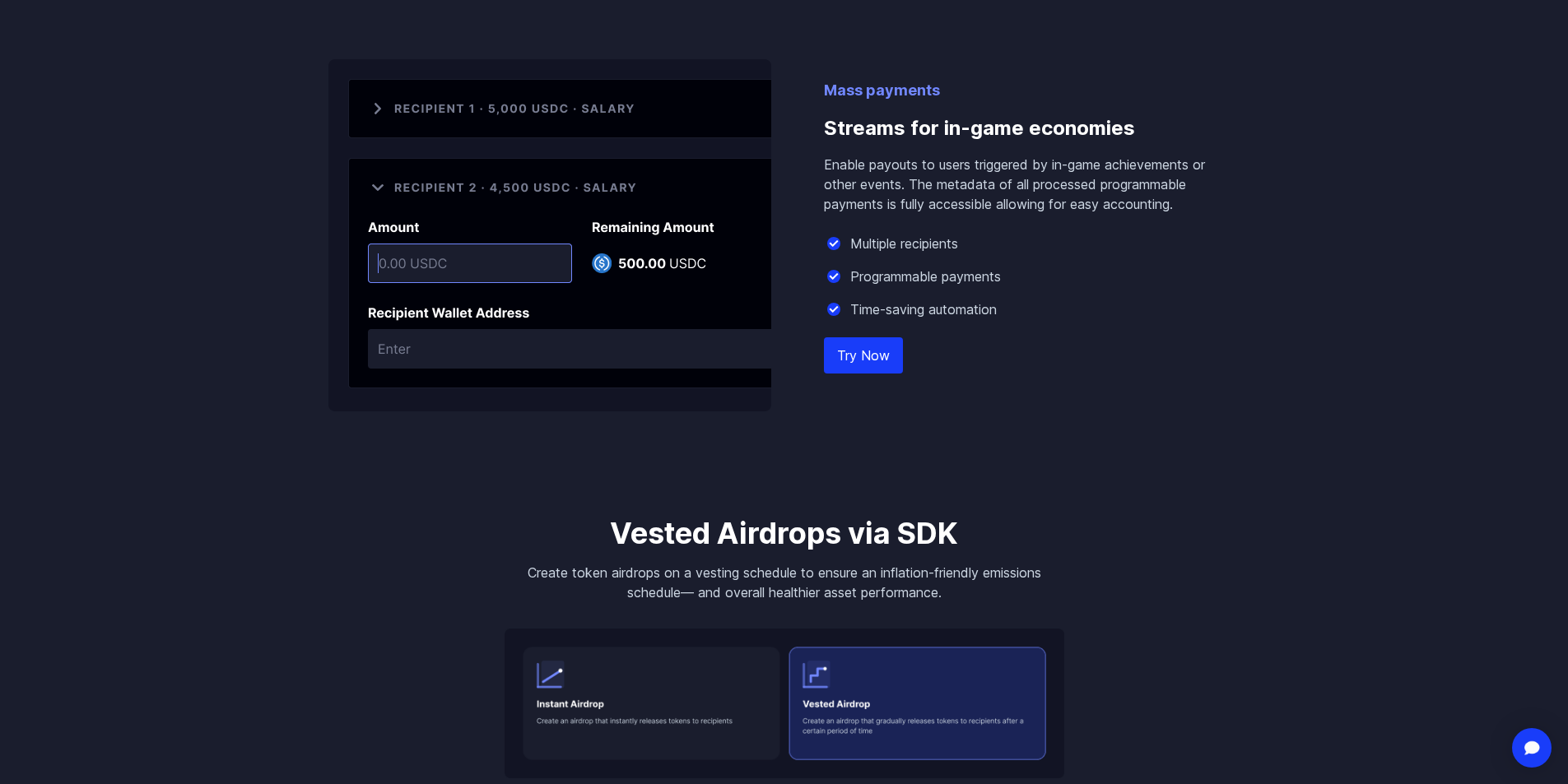
scroll to position [1316, 0]
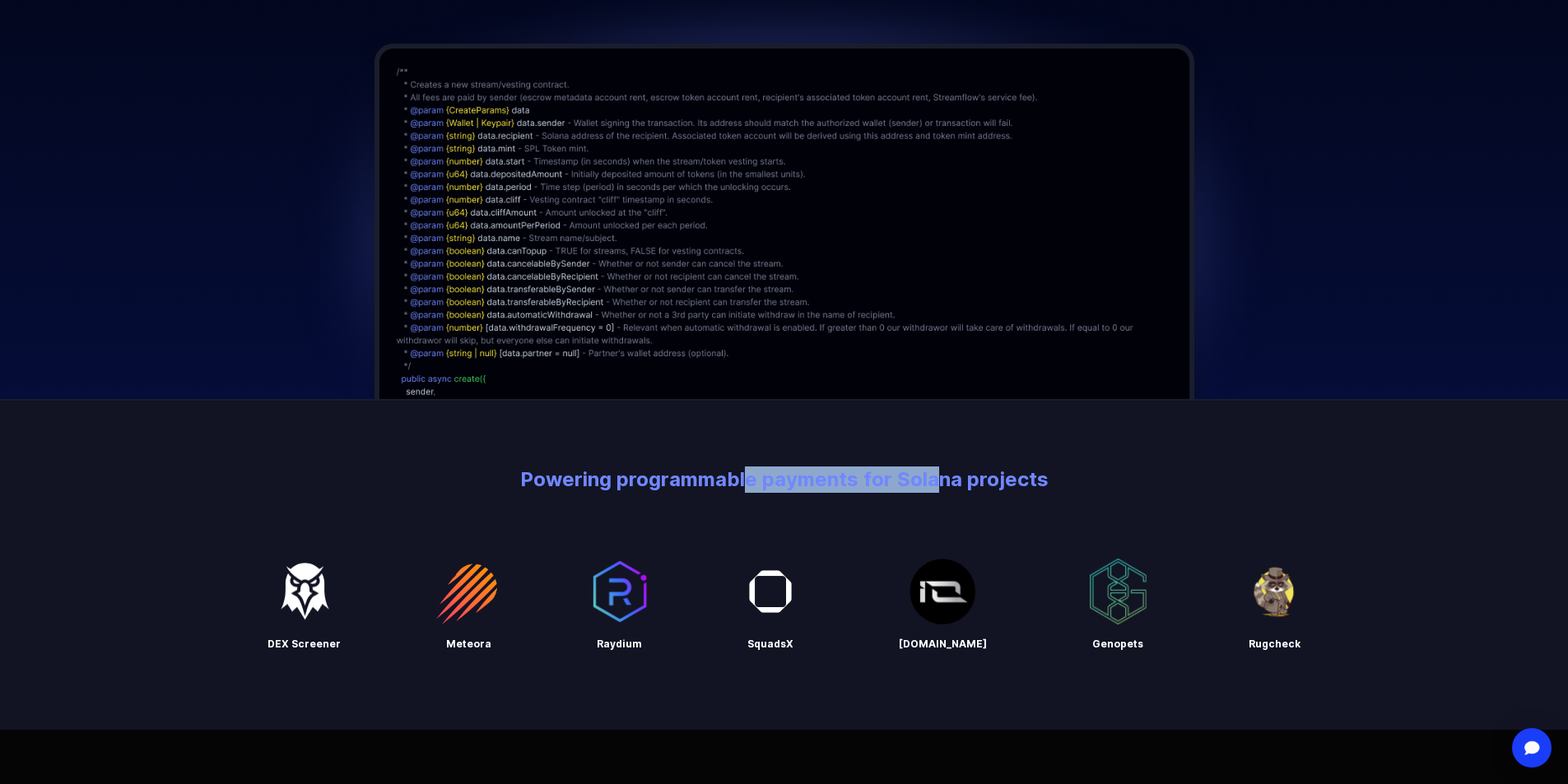
drag, startPoint x: 817, startPoint y: 483, endPoint x: 955, endPoint y: 483, distance: 138.0
click at [947, 483] on h2 "Powering programmable payments for Solana projects" at bounding box center [784, 479] width 1541 height 27
click at [958, 483] on h2 "Powering programmable payments for Solana projects" at bounding box center [784, 479] width 1541 height 27
drag, startPoint x: 1002, startPoint y: 470, endPoint x: 602, endPoint y: 460, distance: 400.1
click at [602, 460] on div "Powering programmable payments for Solana projects DEX Screener Meteora Raydium…" at bounding box center [784, 565] width 1568 height 331
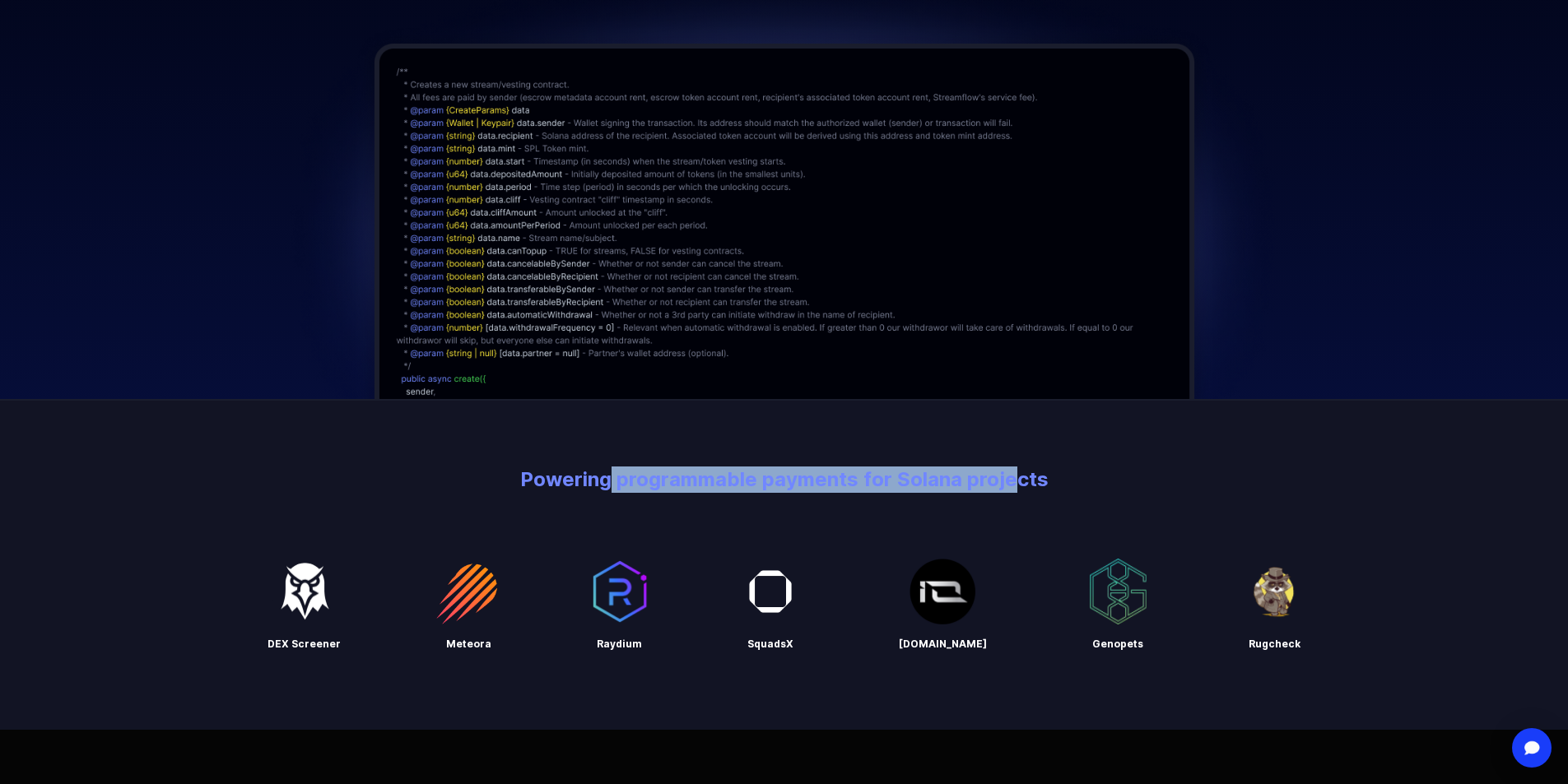
click at [602, 460] on div "Powering programmable payments for Solana projects DEX Screener Meteora Raydium…" at bounding box center [784, 565] width 1568 height 331
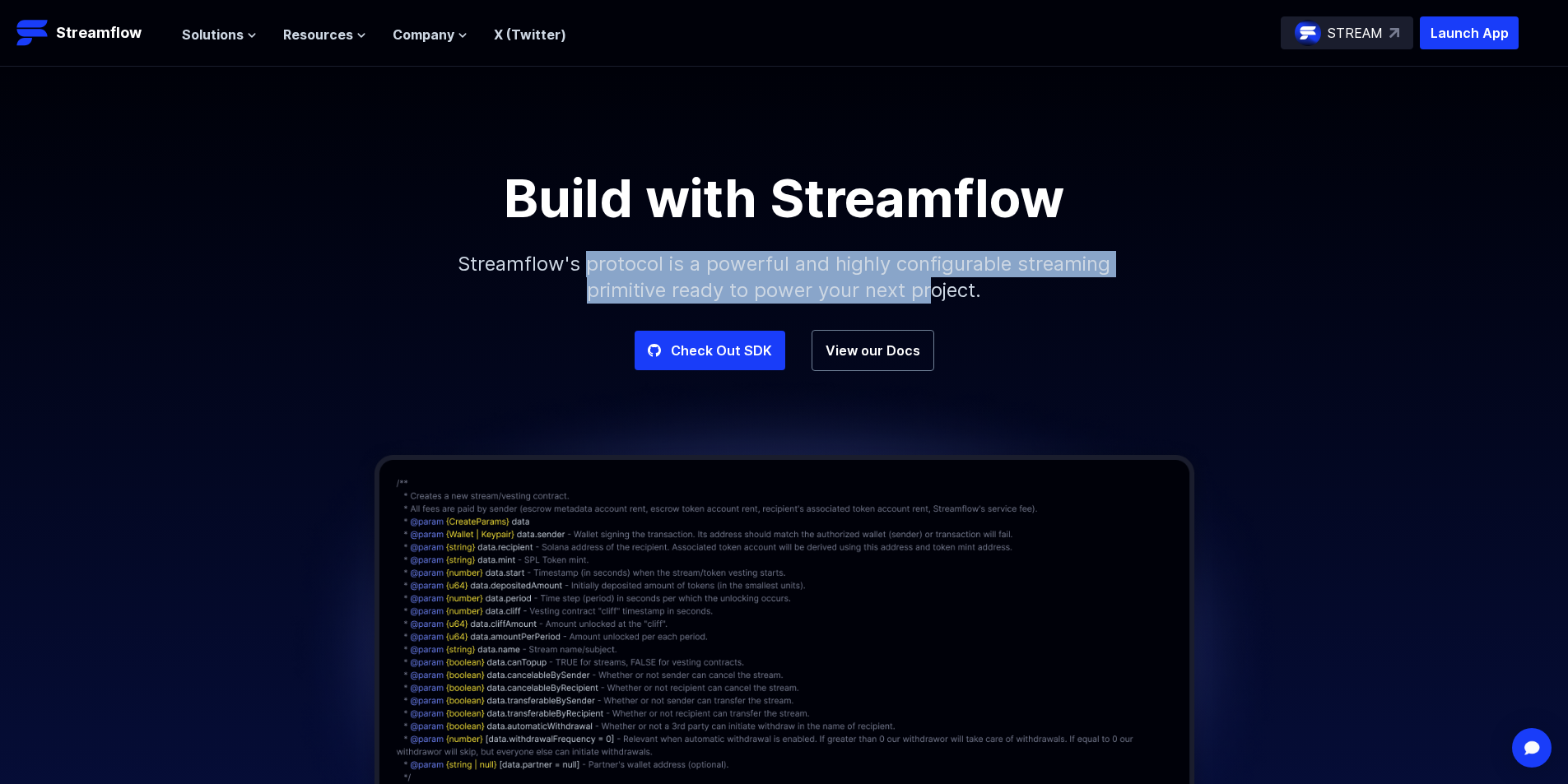
drag, startPoint x: 583, startPoint y: 260, endPoint x: 932, endPoint y: 286, distance: 350.0
click at [932, 286] on p "Streamflow's protocol is a powerful and highly configurable streaming primitive…" at bounding box center [784, 277] width 708 height 105
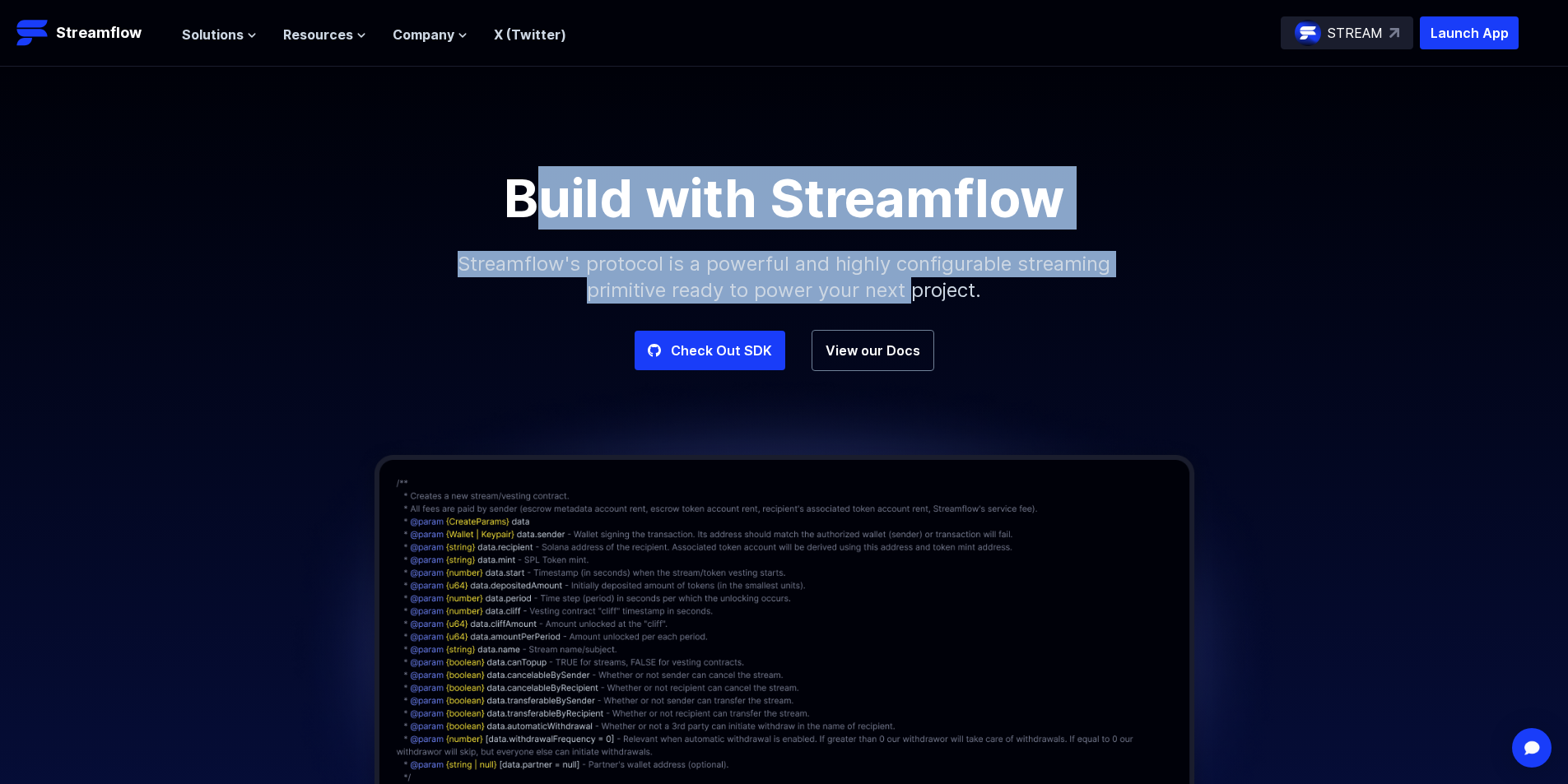
drag, startPoint x: 879, startPoint y: 283, endPoint x: 535, endPoint y: 216, distance: 350.5
click at [535, 216] on div "Build with Streamflow Streamflow's protocol is a powerful and highly configurab…" at bounding box center [784, 251] width 1568 height 158
click at [804, 187] on h1 "Build with Streamflow" at bounding box center [784, 198] width 741 height 52
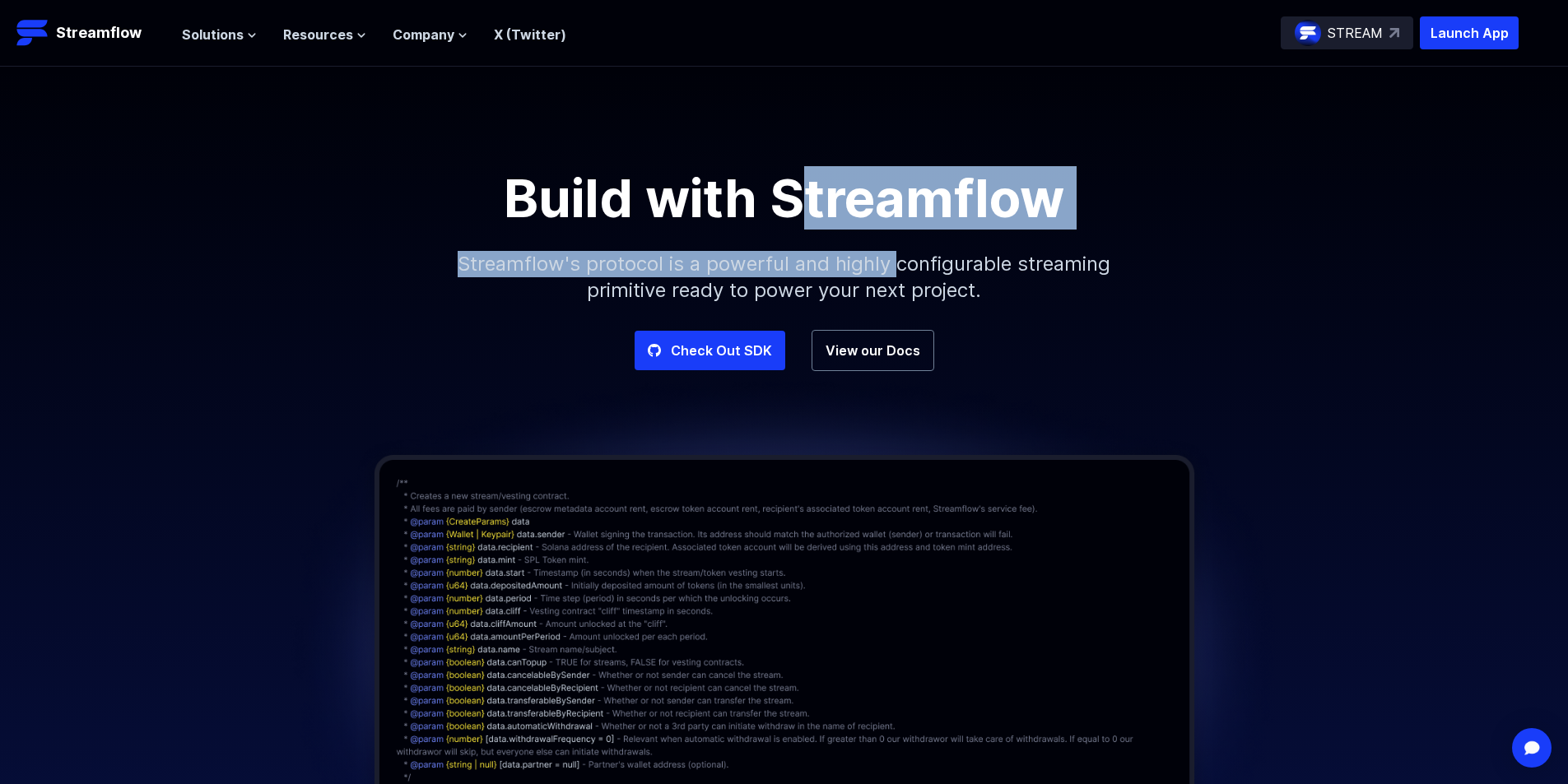
drag, startPoint x: 808, startPoint y: 186, endPoint x: 898, endPoint y: 275, distance: 126.6
click at [898, 275] on div "Build with Streamflow Streamflow's protocol is a powerful and highly configurab…" at bounding box center [784, 251] width 1568 height 158
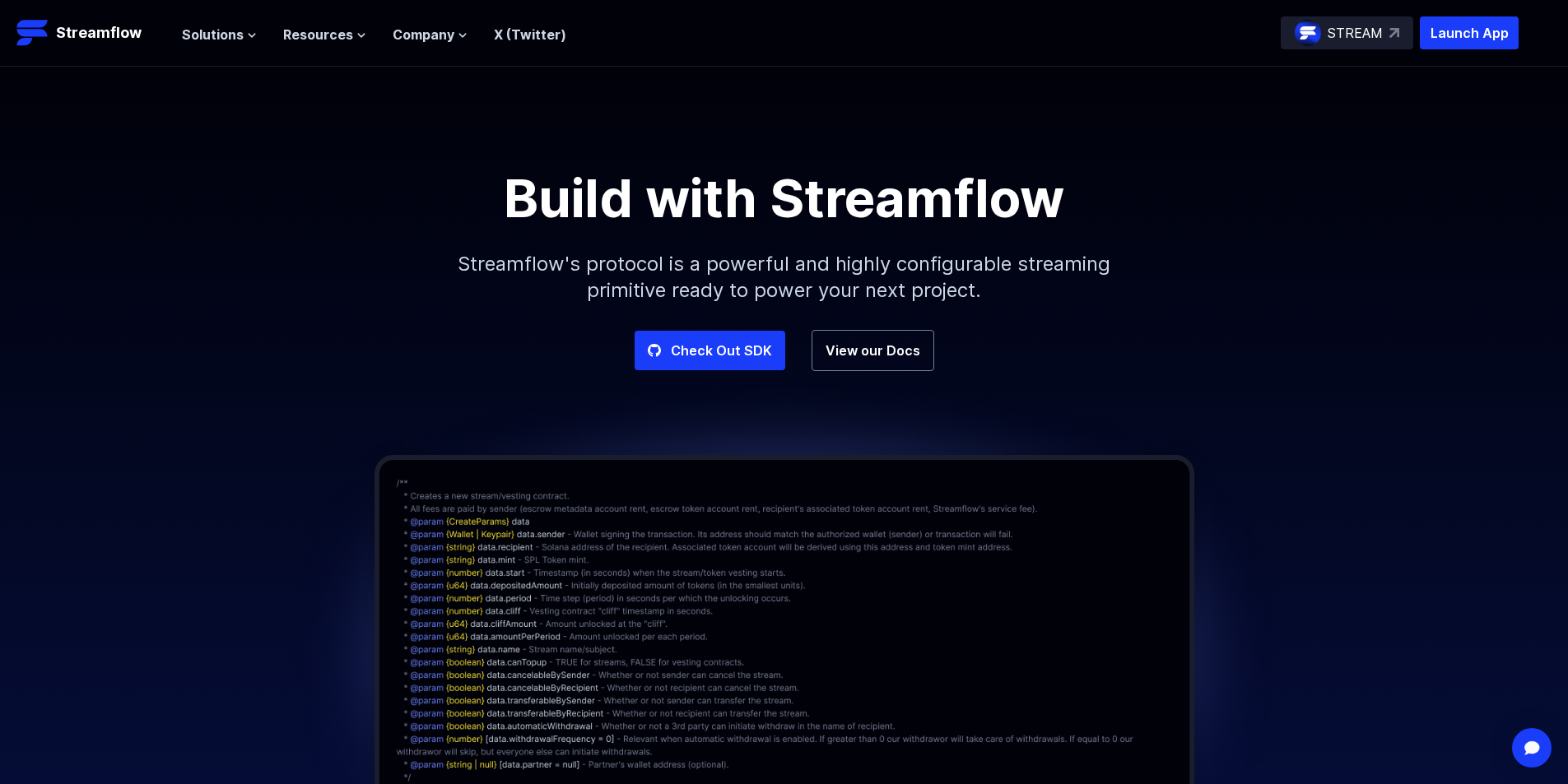
click at [846, 296] on p "Streamflow's protocol is a powerful and highly configurable streaming primitive…" at bounding box center [784, 277] width 708 height 105
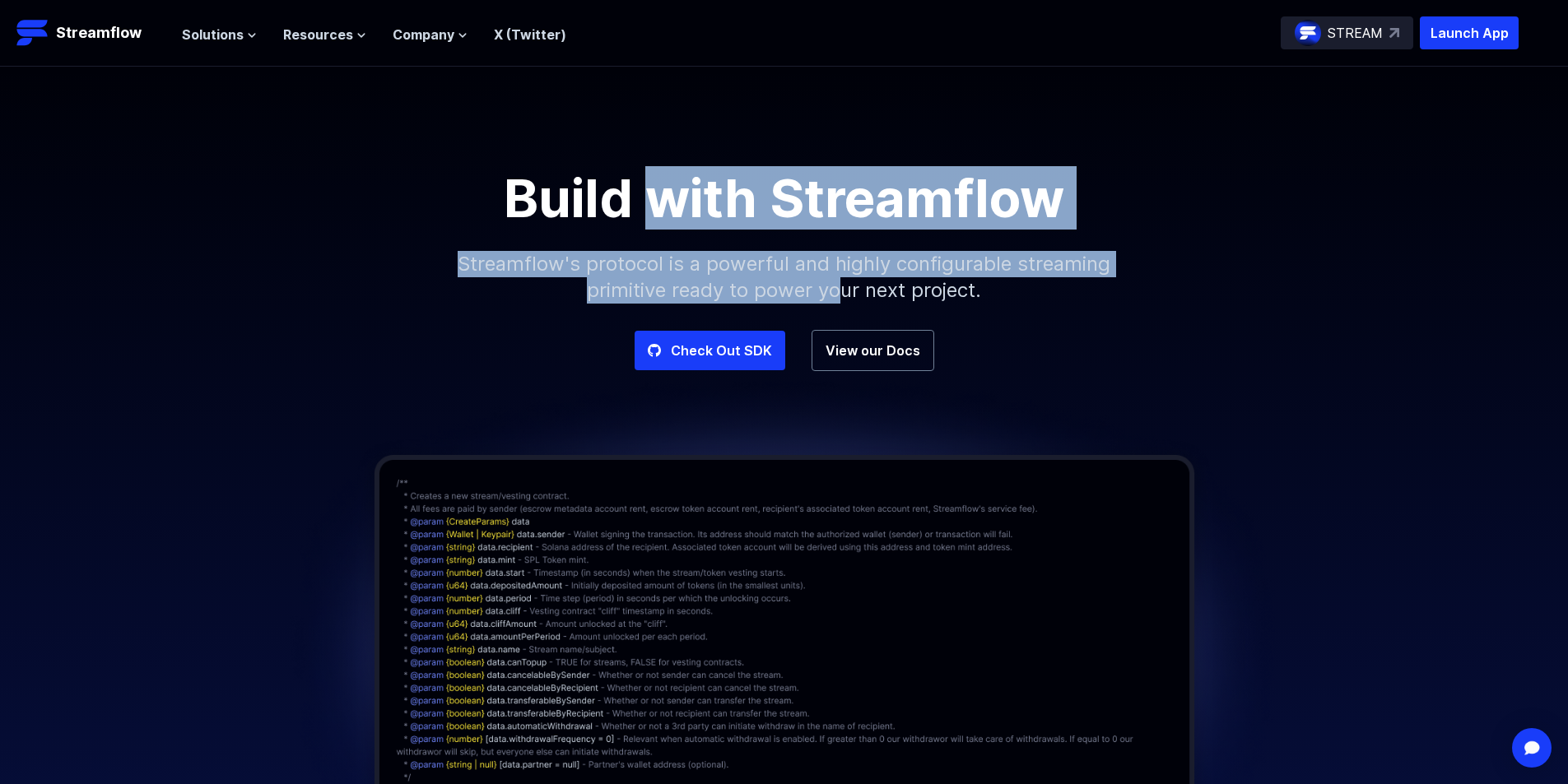
drag, startPoint x: 843, startPoint y: 296, endPoint x: 654, endPoint y: 165, distance: 230.0
click at [649, 172] on div "Build with Streamflow Streamflow's protocol is a powerful and highly configurab…" at bounding box center [784, 251] width 1568 height 158
click at [654, 165] on div "Build with Streamflow Streamflow's protocol is a powerful and highly configurab…" at bounding box center [784, 198] width 1568 height 263
drag, startPoint x: 746, startPoint y: 200, endPoint x: 850, endPoint y: 297, distance: 142.2
click at [850, 297] on div "Build with Streamflow Streamflow's protocol is a powerful and highly configurab…" at bounding box center [784, 251] width 1568 height 158
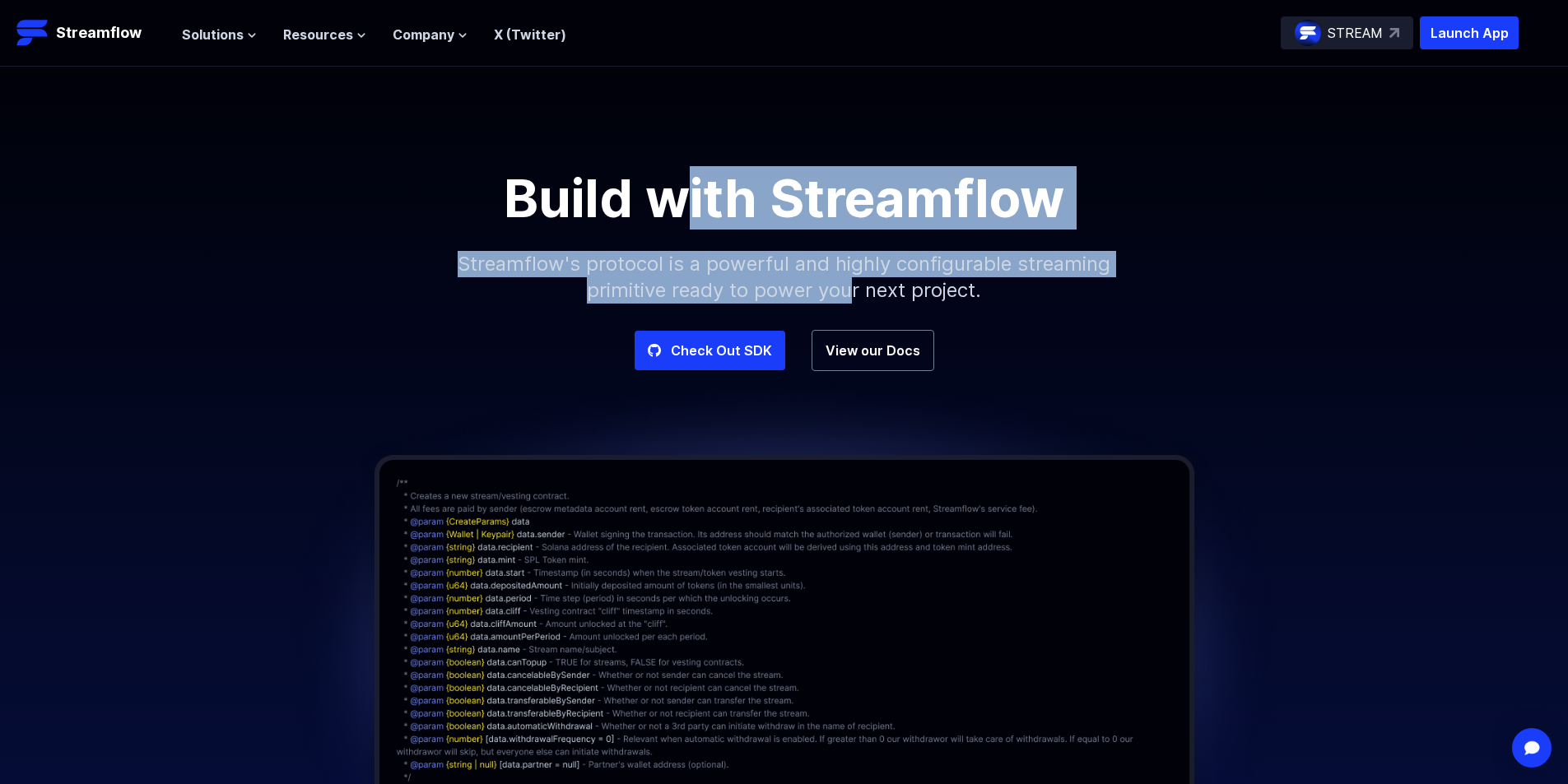
click at [850, 297] on p "Streamflow's protocol is a powerful and highly configurable streaming primitive…" at bounding box center [784, 277] width 708 height 105
drag, startPoint x: 850, startPoint y: 297, endPoint x: 736, endPoint y: 206, distance: 145.9
click at [736, 206] on div "Build with Streamflow Streamflow's protocol is a powerful and highly configurab…" at bounding box center [784, 251] width 1568 height 158
click at [736, 206] on h1 "Build with Streamflow" at bounding box center [784, 198] width 741 height 52
drag, startPoint x: 736, startPoint y: 208, endPoint x: 934, endPoint y: 318, distance: 226.5
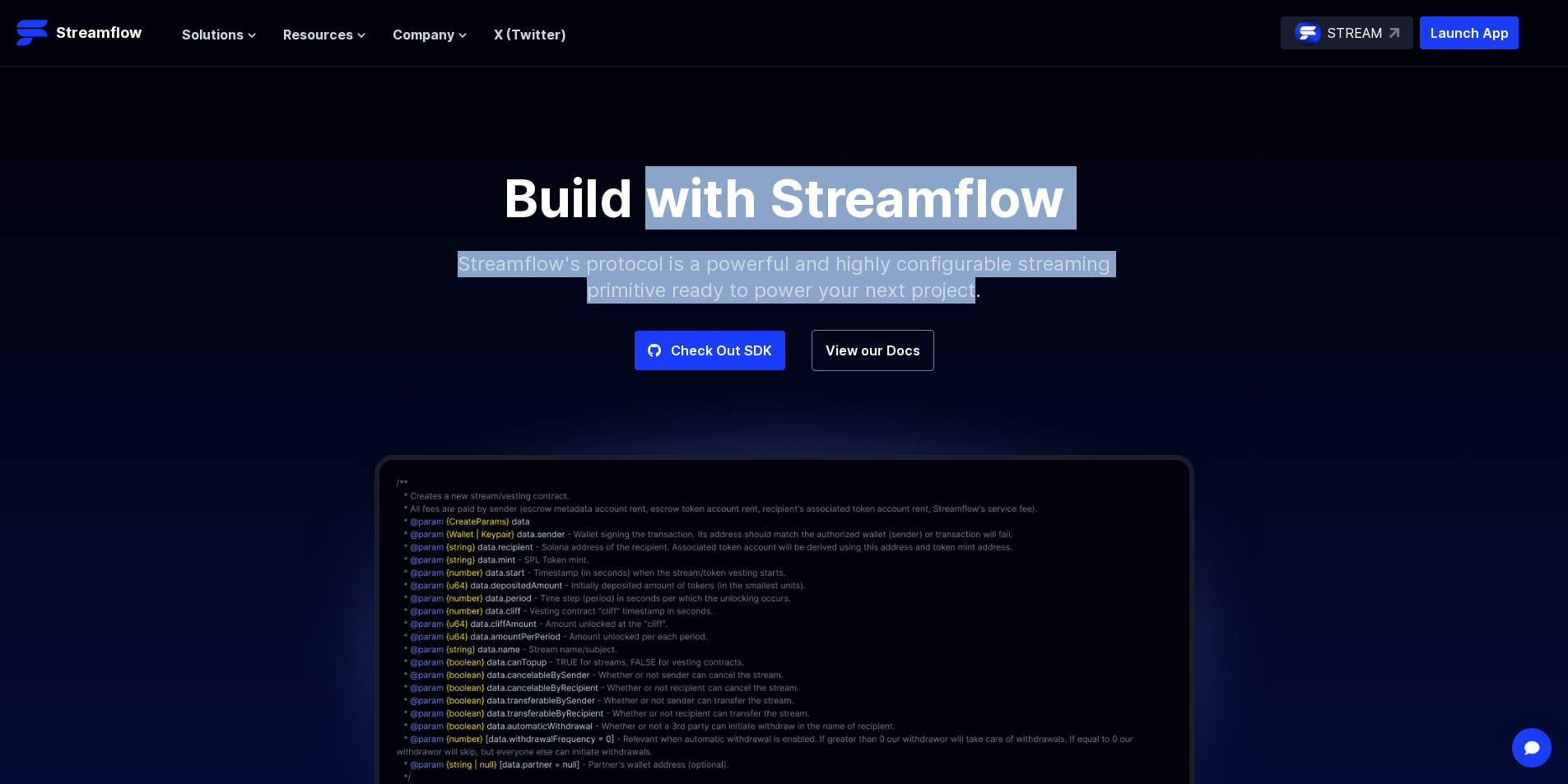
click at [934, 318] on div "Build with Streamflow Streamflow's protocol is a powerful and highly configurab…" at bounding box center [784, 251] width 1568 height 158
click at [886, 284] on p "Streamflow's protocol is a powerful and highly configurable streaming primitive…" at bounding box center [784, 277] width 708 height 105
drag, startPoint x: 768, startPoint y: 218, endPoint x: 646, endPoint y: 161, distance: 134.7
click at [646, 161] on div "Build with Streamflow Streamflow's protocol is a powerful and highly configurab…" at bounding box center [784, 198] width 1568 height 263
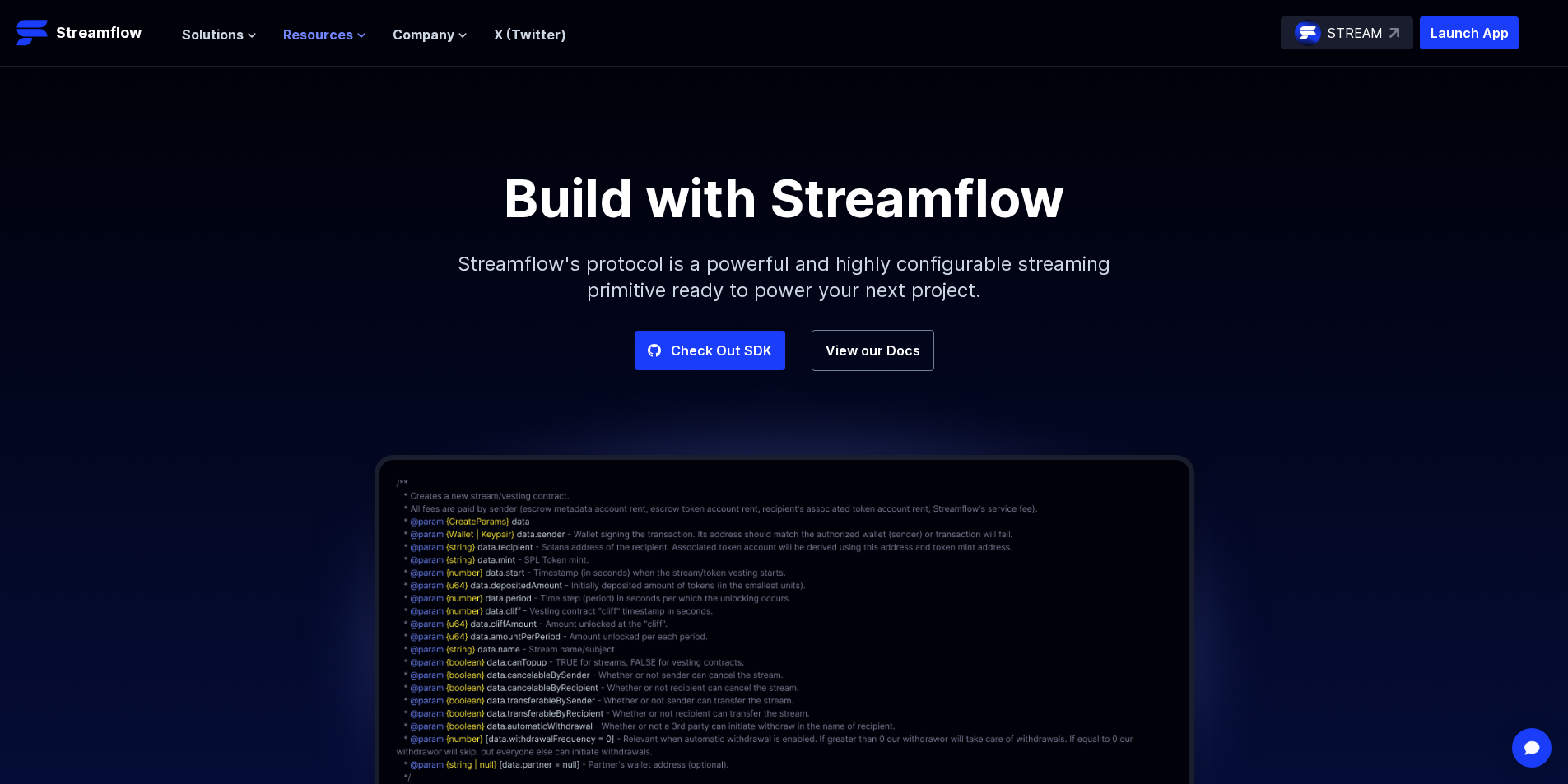
click at [322, 39] on span "Resources" at bounding box center [318, 34] width 70 height 20
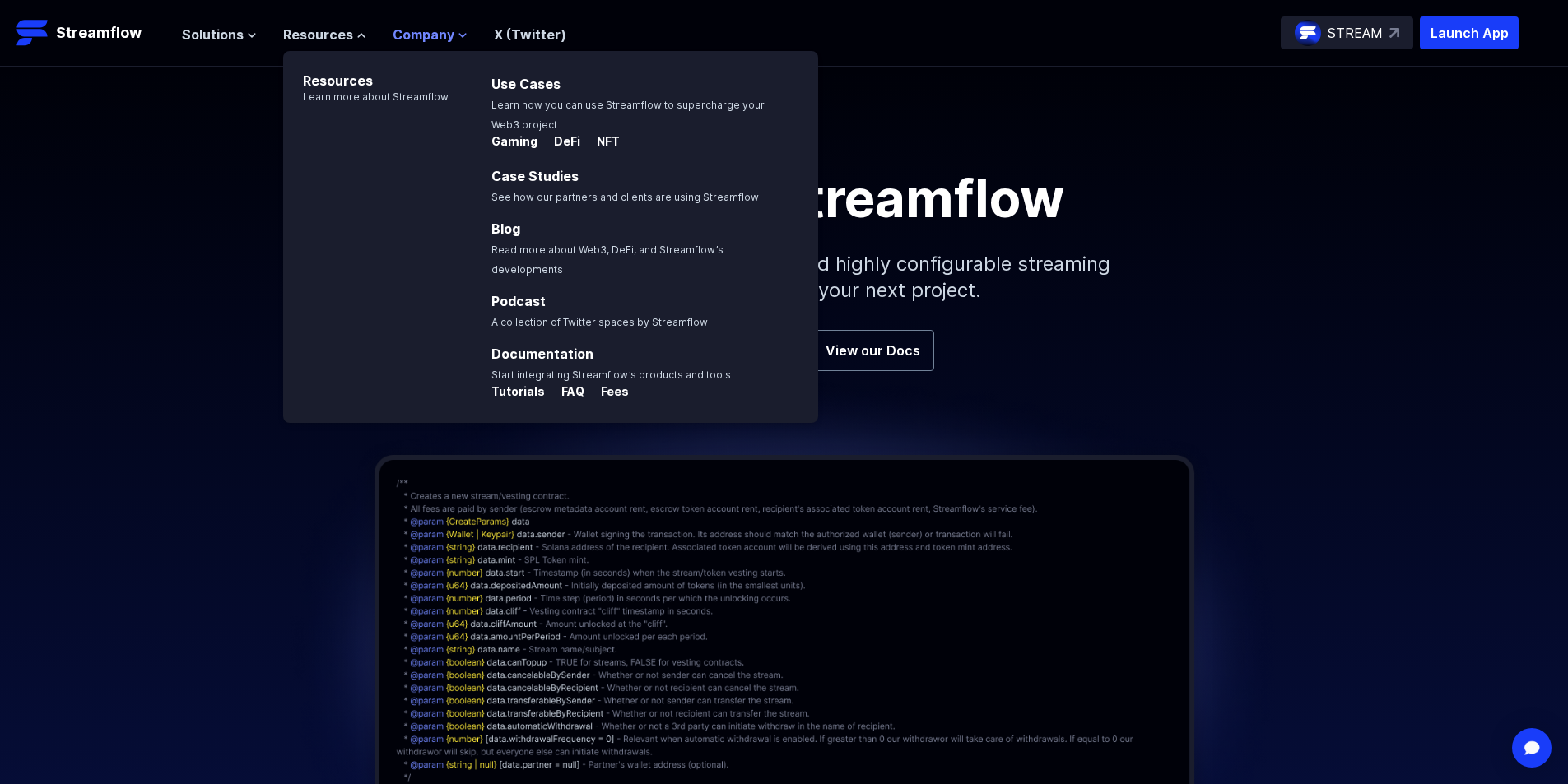
click at [458, 38] on icon at bounding box center [463, 36] width 10 height 10
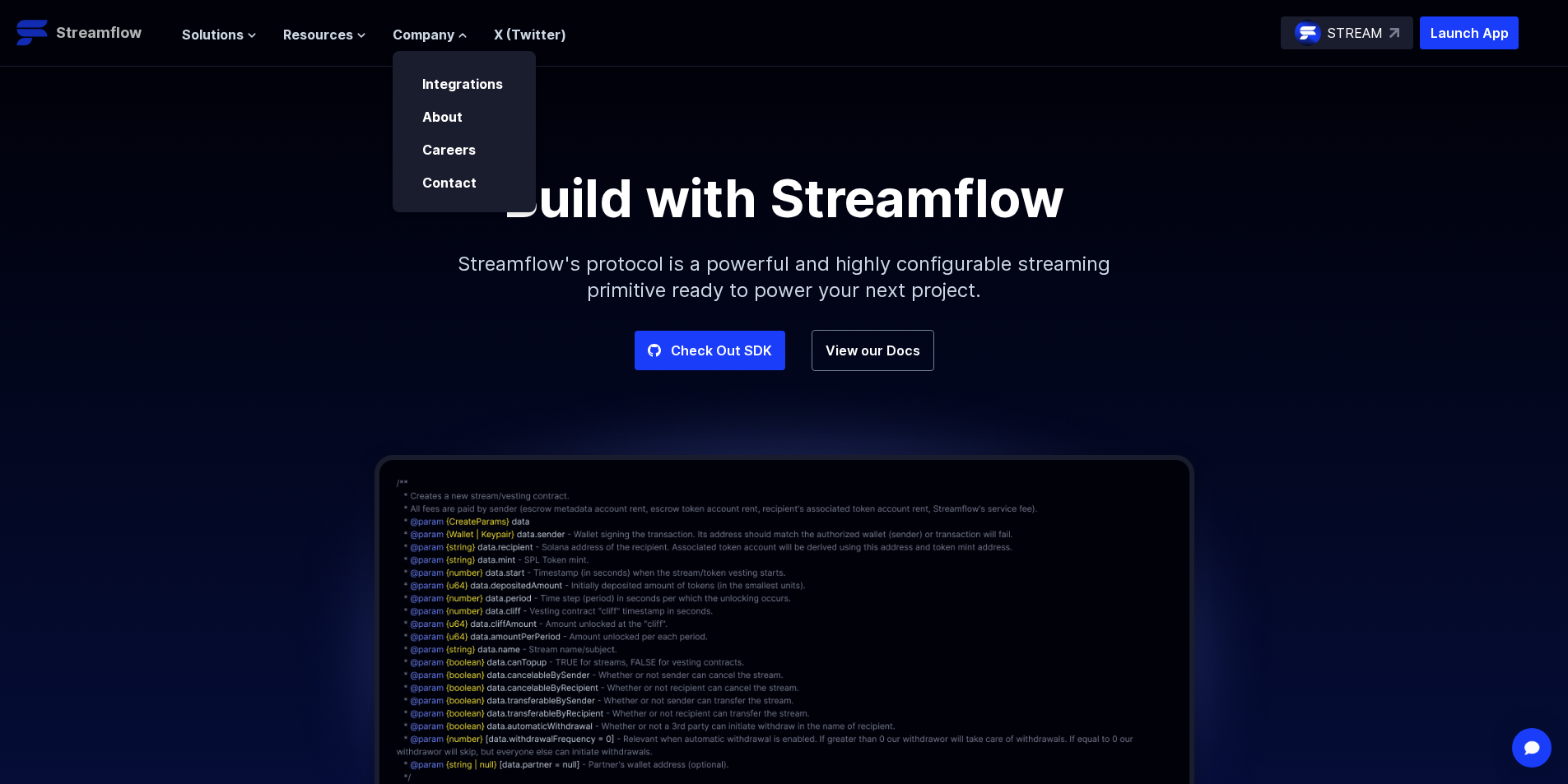
click at [115, 25] on p "Streamflow" at bounding box center [99, 33] width 86 height 23
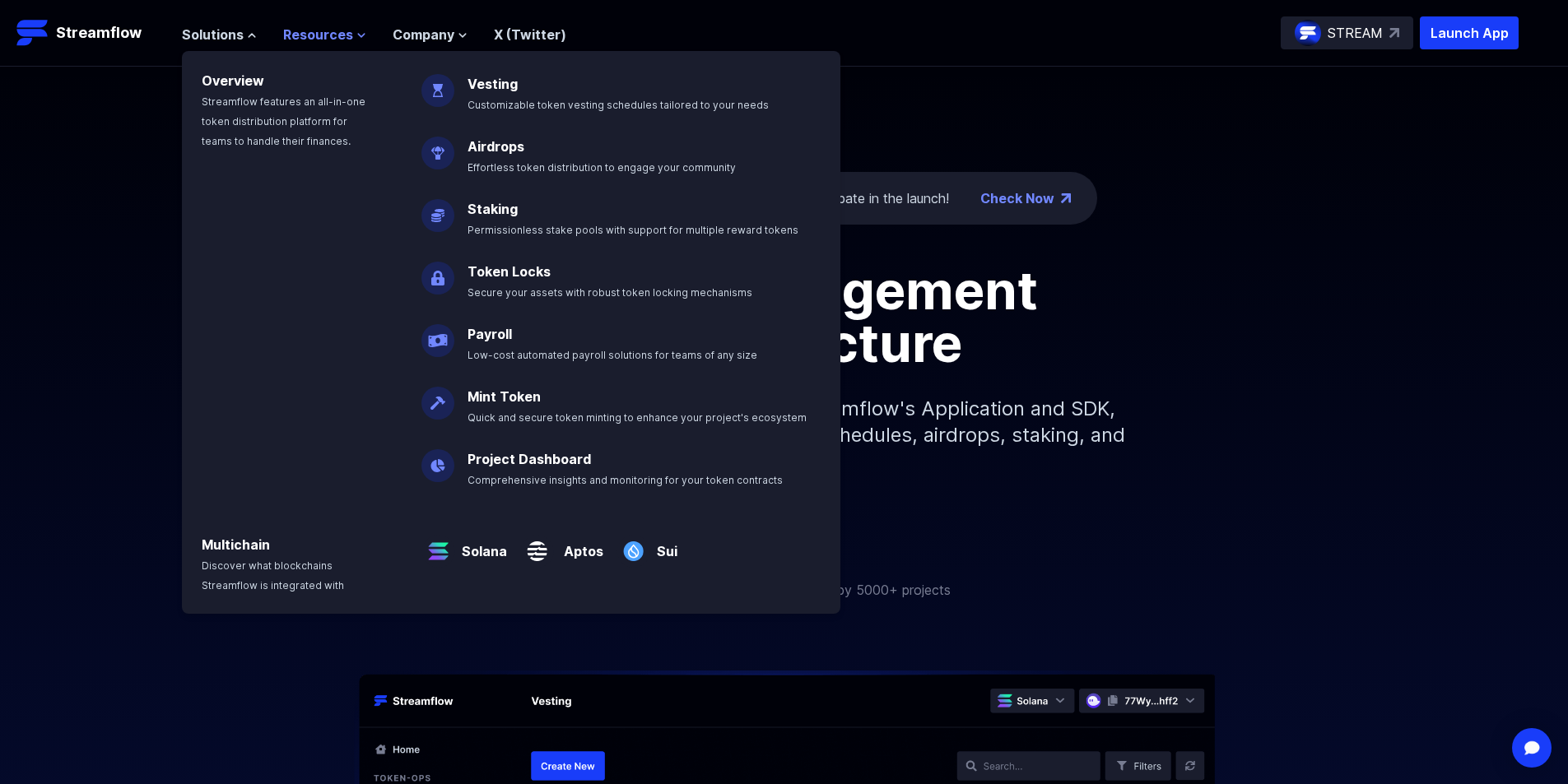
click at [352, 44] on button "Resources" at bounding box center [324, 34] width 83 height 20
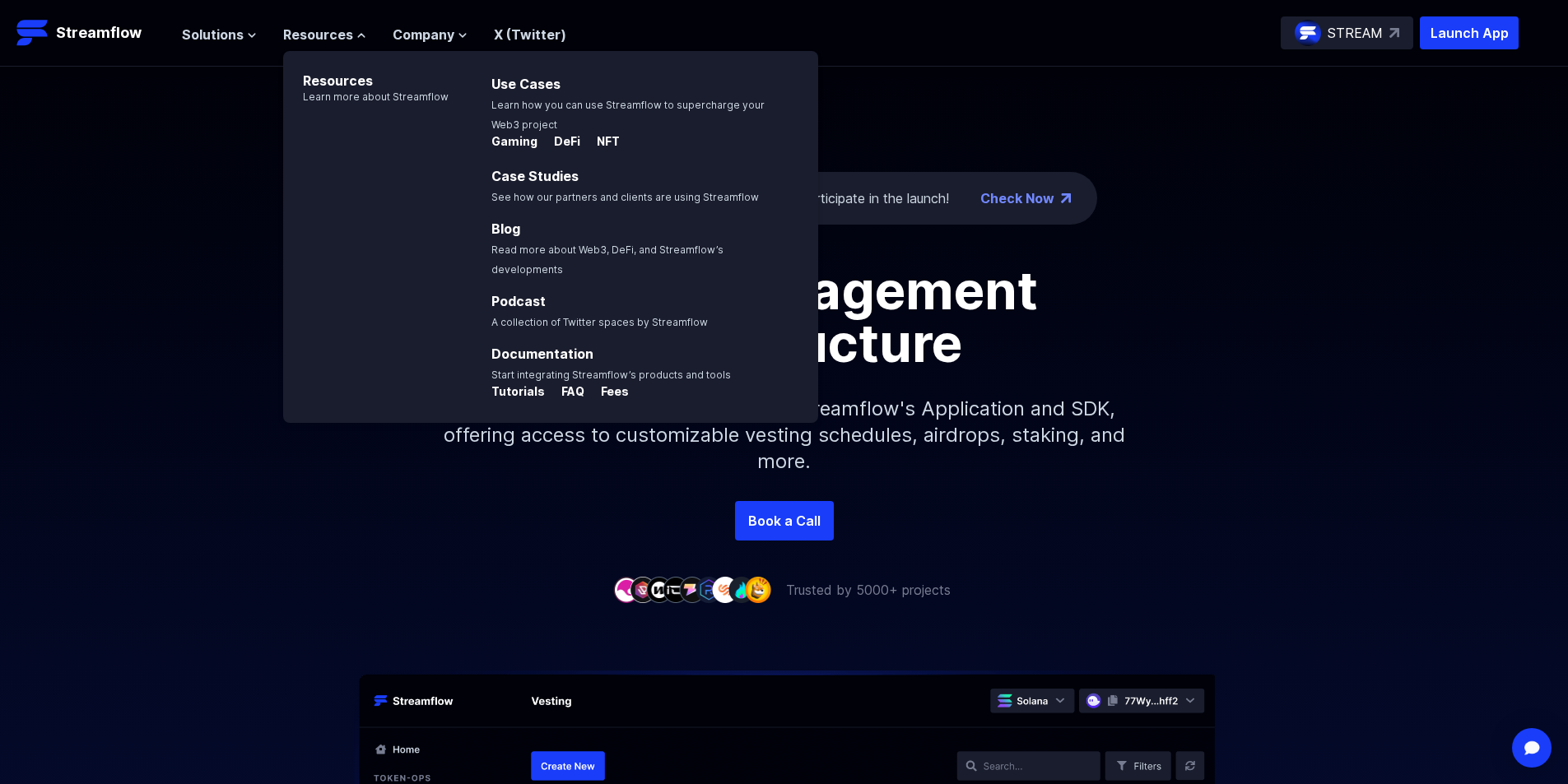
click at [1201, 154] on div "The ticker is STREAM: Check eligibility and participate in the launch! Check No…" at bounding box center [784, 284] width 1568 height 434
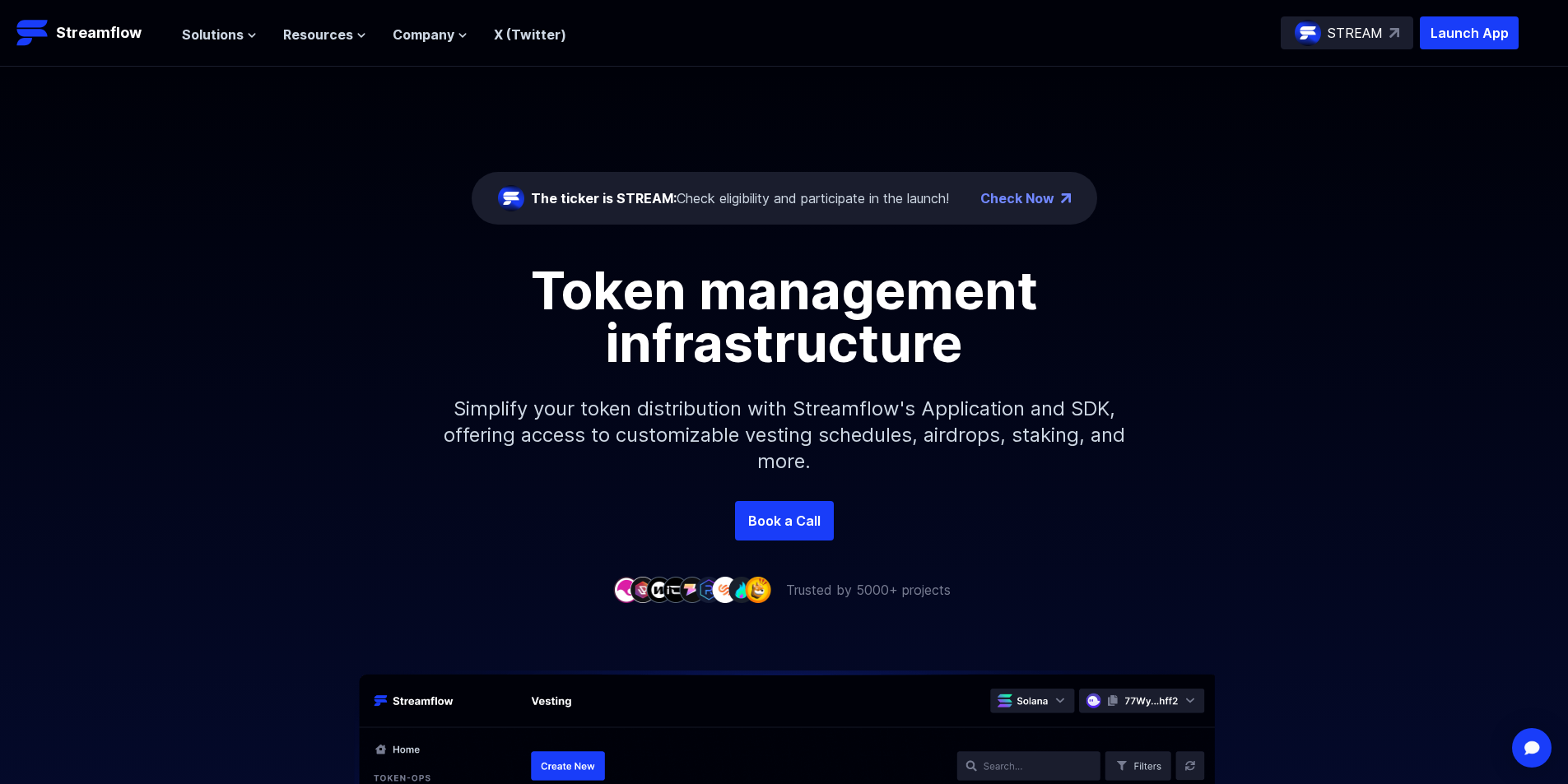
click at [538, 37] on link "X (Twitter)" at bounding box center [530, 34] width 72 height 16
